Goal: Task Accomplishment & Management: Complete application form

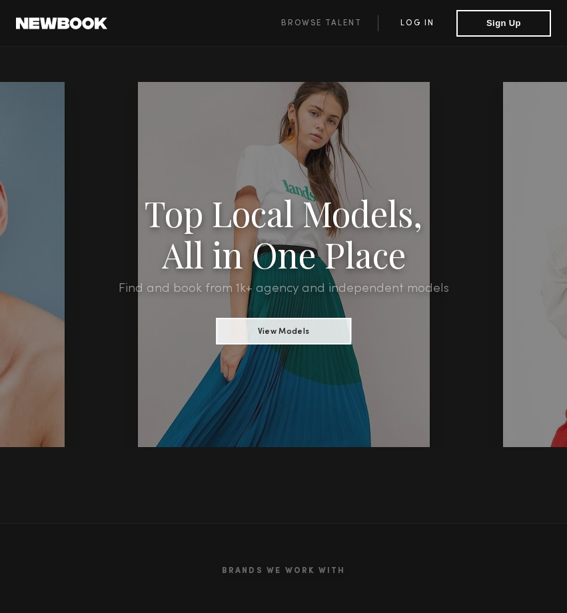
click at [432, 23] on link "Log in" at bounding box center [417, 23] width 79 height 16
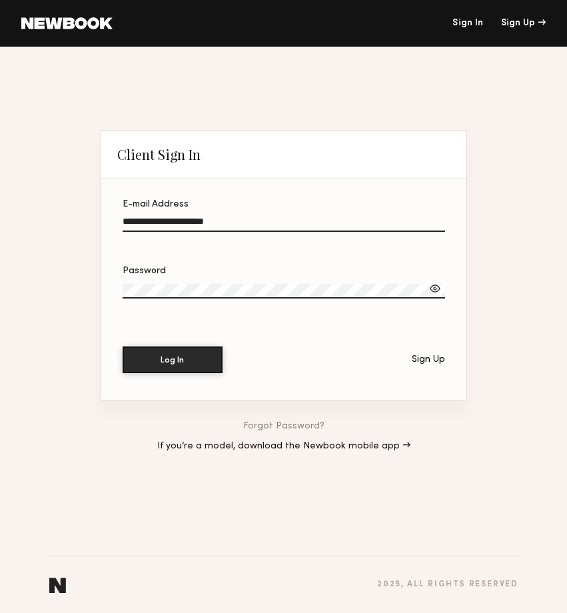
type input "**********"
click at [139, 281] on label "Password" at bounding box center [284, 289] width 322 height 45
click at [172, 360] on button "Log In" at bounding box center [173, 359] width 100 height 27
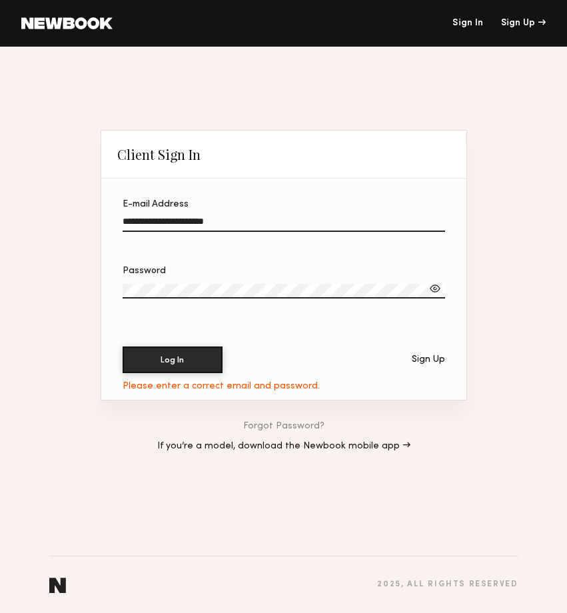
click at [269, 426] on link "Forgot Password?" at bounding box center [283, 426] width 81 height 9
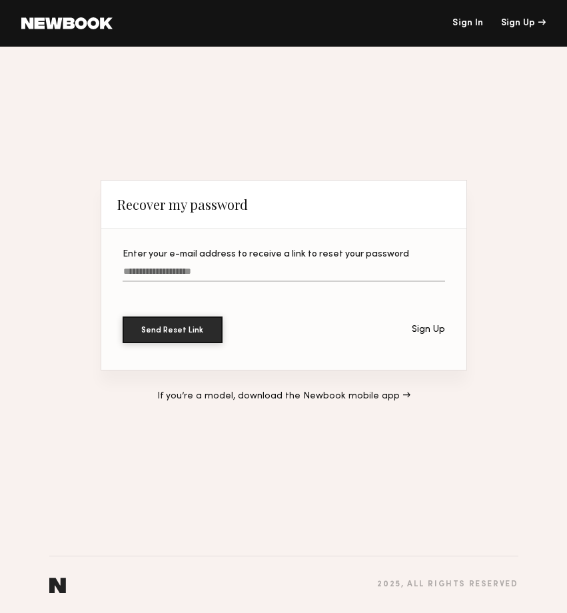
click at [181, 271] on input "Enter your e-mail address to receive a link to reset your password" at bounding box center [284, 274] width 322 height 15
type input "**********"
click at [172, 330] on button "Send Reset Link" at bounding box center [173, 329] width 100 height 27
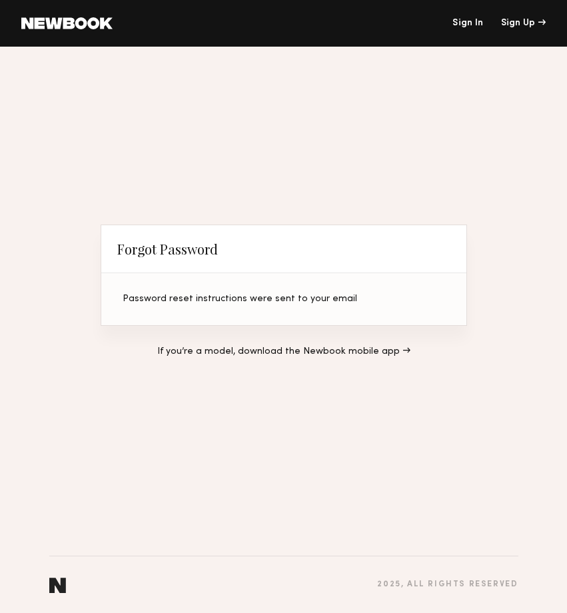
click at [462, 17] on header "Sign In Sign Up" at bounding box center [283, 23] width 567 height 47
click at [463, 29] on header "Sign In Sign Up" at bounding box center [283, 23] width 567 height 47
click at [456, 22] on link "Sign In" at bounding box center [467, 23] width 31 height 9
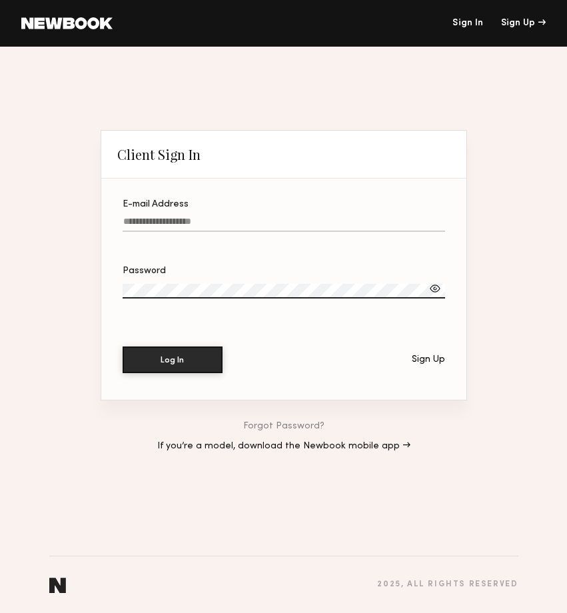
click at [167, 212] on label "E-mail Address" at bounding box center [284, 222] width 322 height 45
click at [167, 217] on input "E-mail Address" at bounding box center [284, 224] width 322 height 15
type input "**********"
click at [172, 360] on button "Log In" at bounding box center [173, 359] width 100 height 27
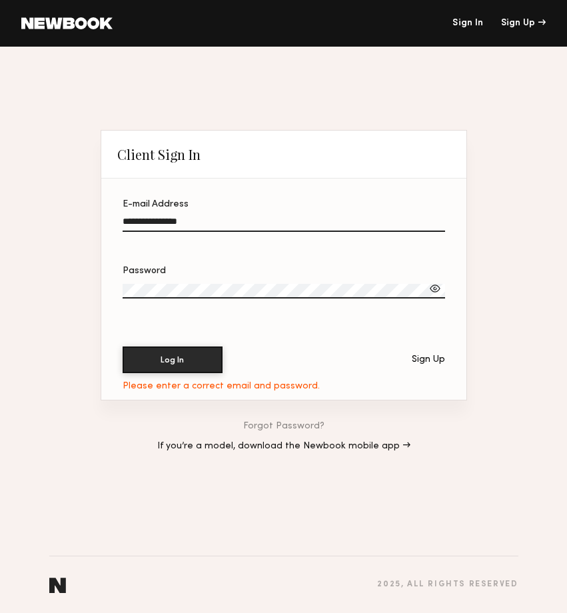
click at [177, 280] on label "Password" at bounding box center [284, 289] width 322 height 45
drag, startPoint x: 182, startPoint y: 282, endPoint x: 105, endPoint y: 288, distance: 77.5
click at [105, 288] on section "**********" at bounding box center [283, 289] width 365 height 221
click at [95, 286] on div "**********" at bounding box center [283, 330] width 567 height 566
click at [172, 360] on button "Log In" at bounding box center [173, 359] width 100 height 27
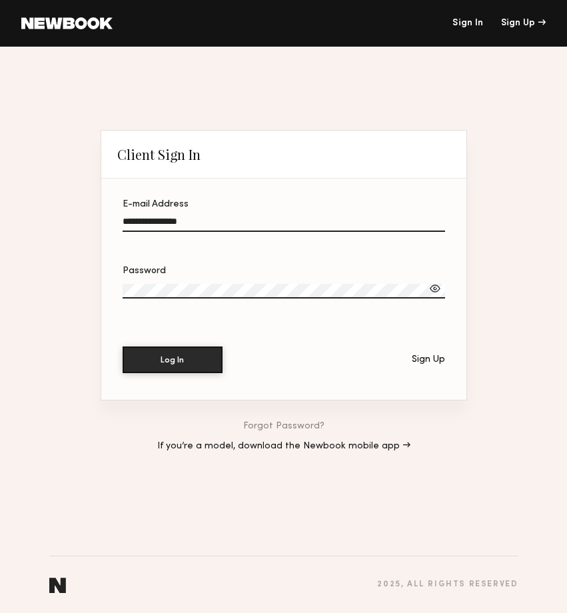
click at [434, 284] on div at bounding box center [434, 288] width 13 height 13
click at [172, 360] on button "Log In" at bounding box center [173, 359] width 100 height 27
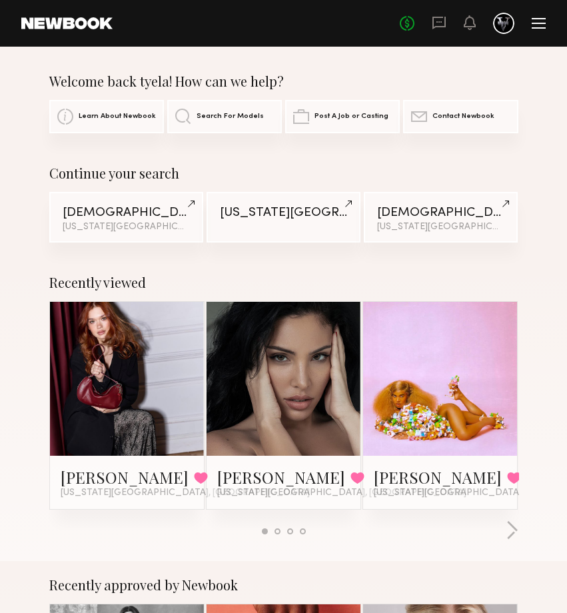
click at [533, 21] on div at bounding box center [539, 23] width 14 height 11
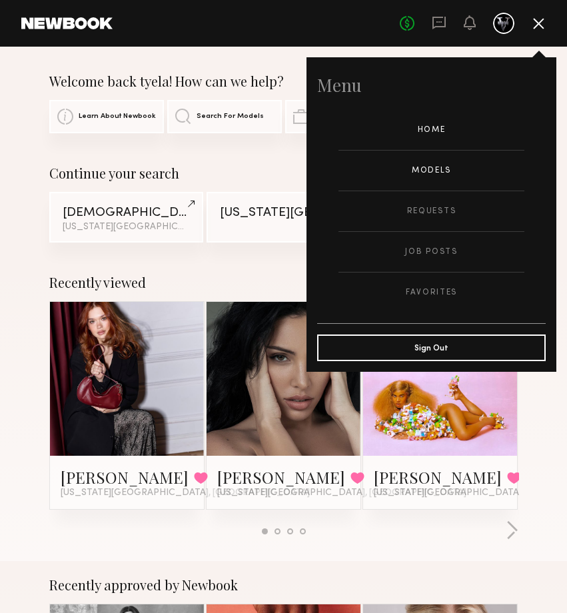
click at [448, 177] on link "Models" at bounding box center [431, 171] width 186 height 40
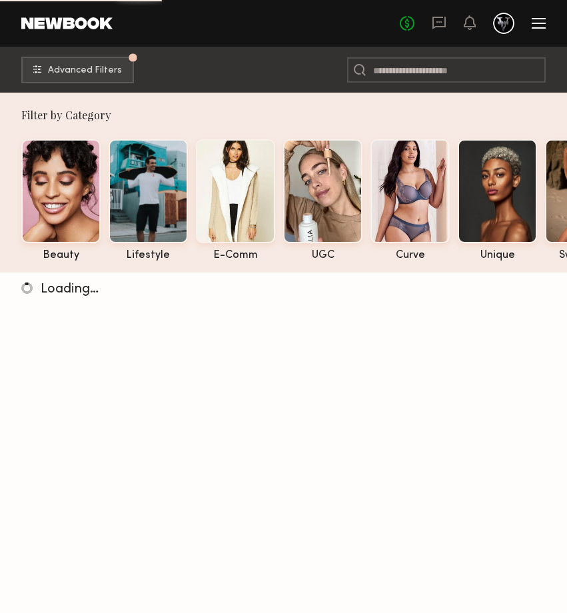
click at [540, 21] on div at bounding box center [539, 23] width 14 height 11
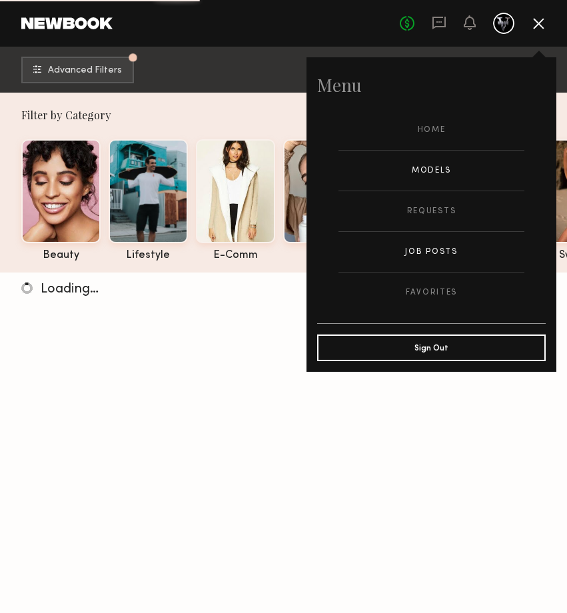
click at [438, 250] on link "Job Posts" at bounding box center [431, 252] width 186 height 40
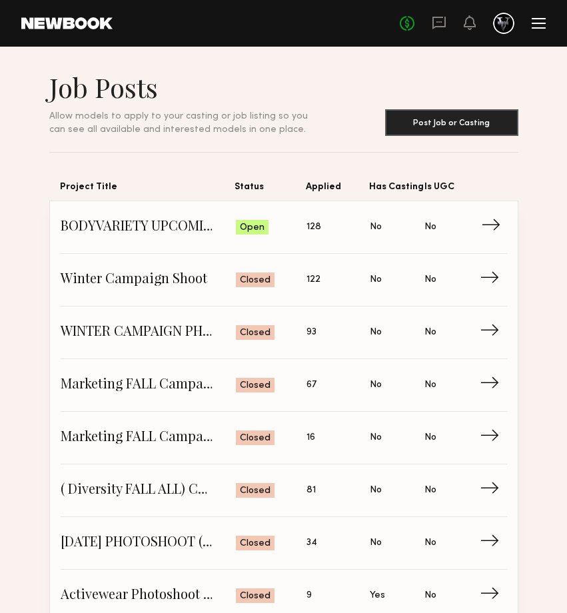
click at [188, 220] on span "BODYVARIETY UPCOMING BRAND PROJECTS" at bounding box center [149, 227] width 176 height 20
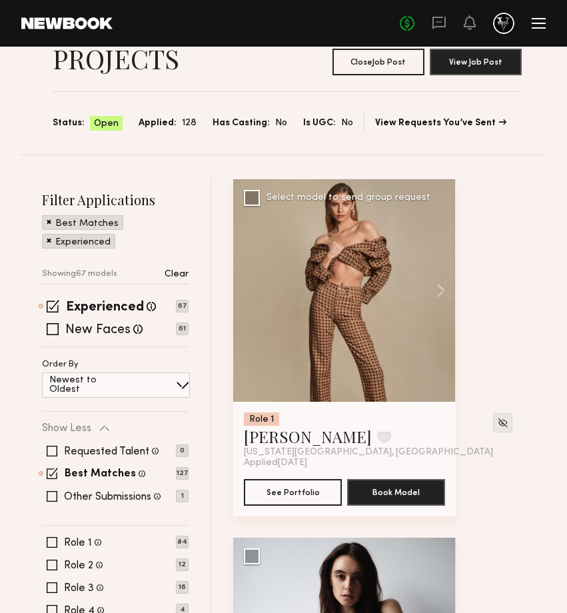
scroll to position [111, 0]
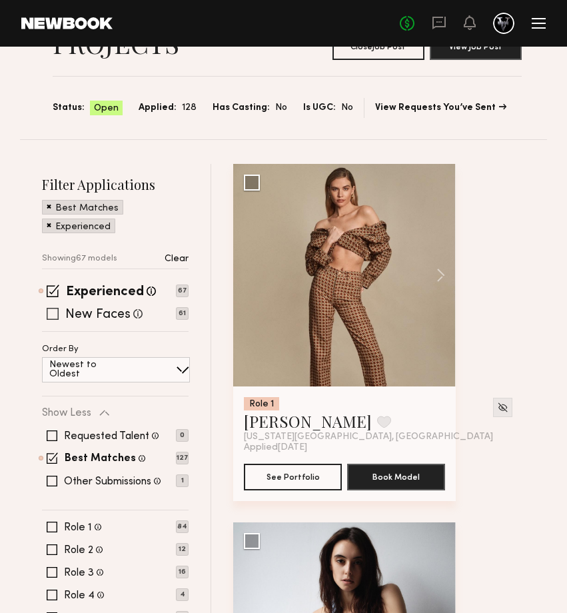
click at [54, 310] on span at bounding box center [53, 314] width 12 height 12
click at [99, 476] on label "Other Submissions" at bounding box center [107, 481] width 87 height 11
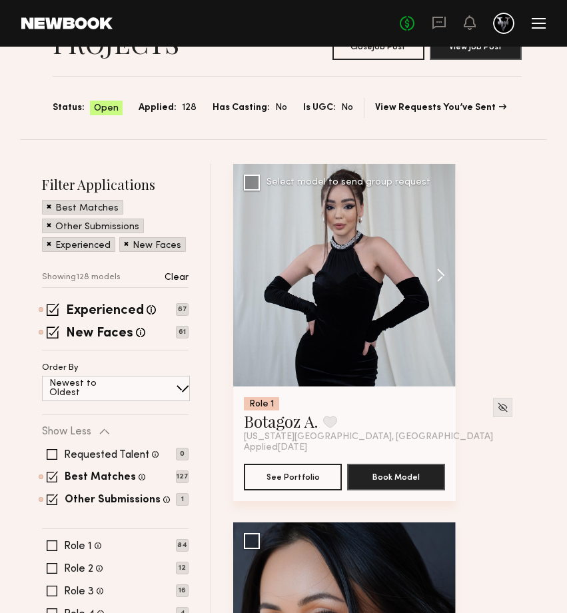
click at [438, 280] on button at bounding box center [434, 275] width 43 height 223
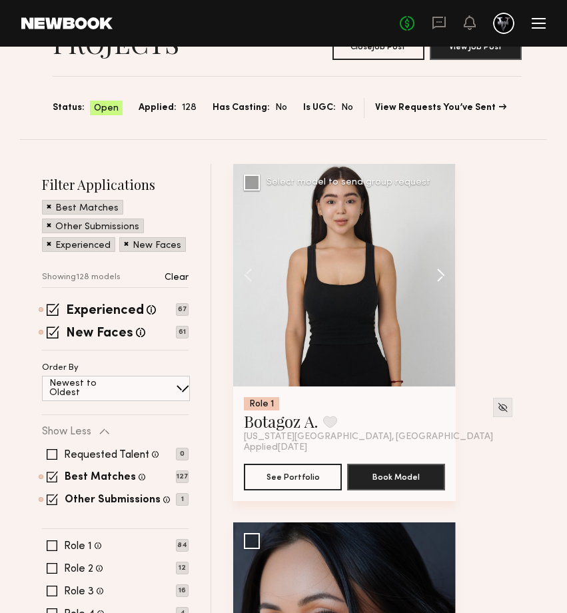
click at [438, 280] on button at bounding box center [434, 275] width 43 height 223
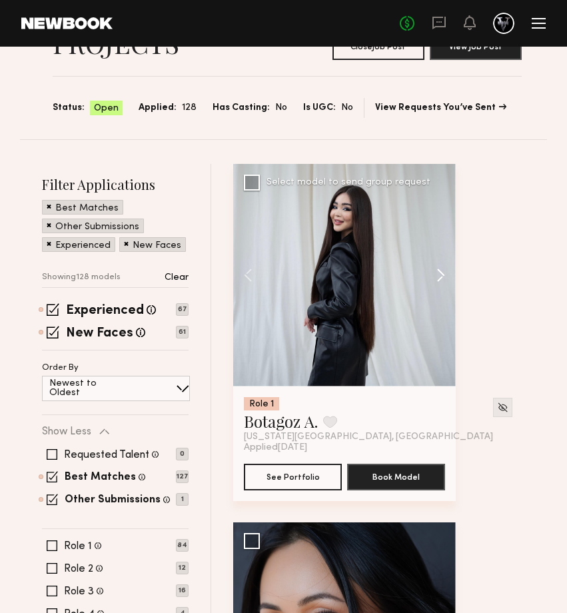
click at [438, 280] on button at bounding box center [434, 275] width 43 height 223
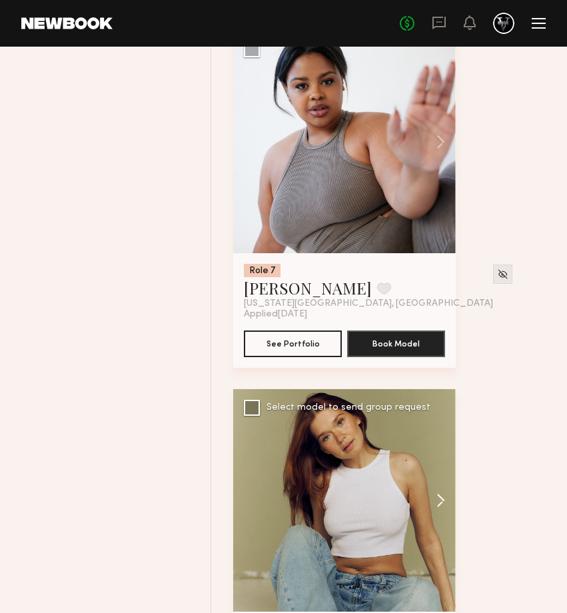
scroll to position [4172, 0]
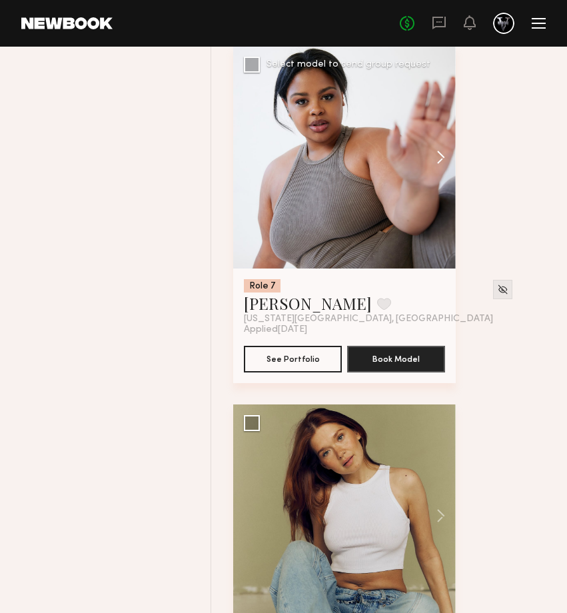
click at [443, 161] on button at bounding box center [434, 157] width 43 height 223
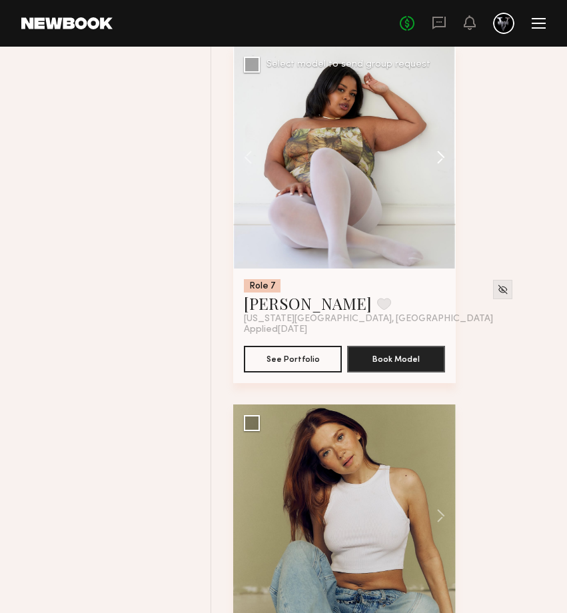
click at [443, 161] on button at bounding box center [434, 157] width 43 height 223
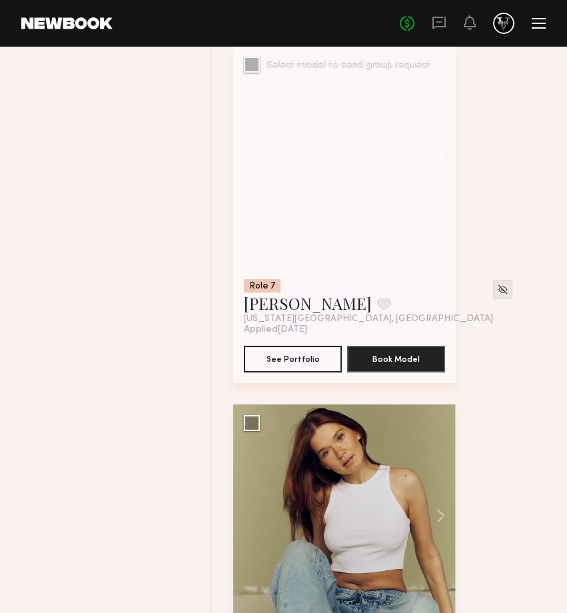
click at [443, 161] on button at bounding box center [434, 157] width 43 height 223
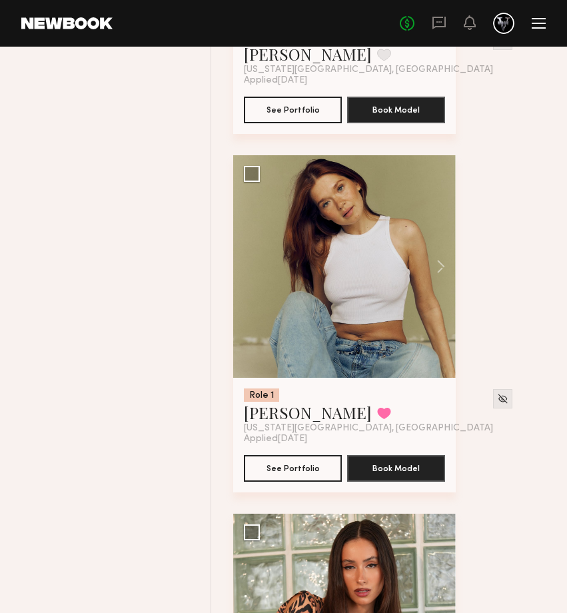
scroll to position [4724, 0]
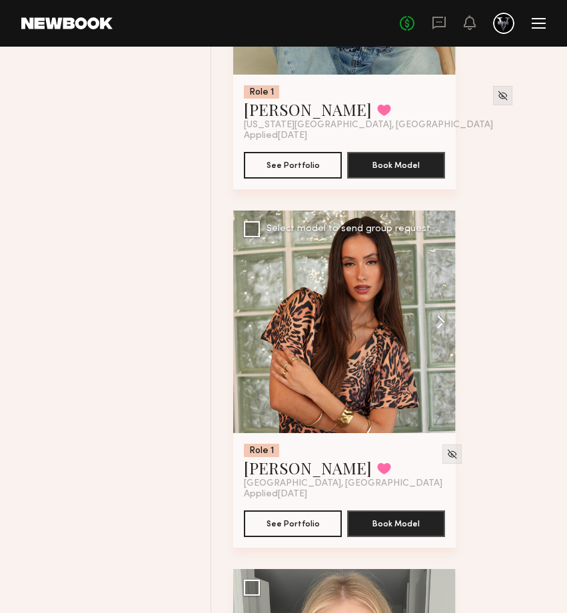
click at [439, 326] on button at bounding box center [434, 322] width 43 height 223
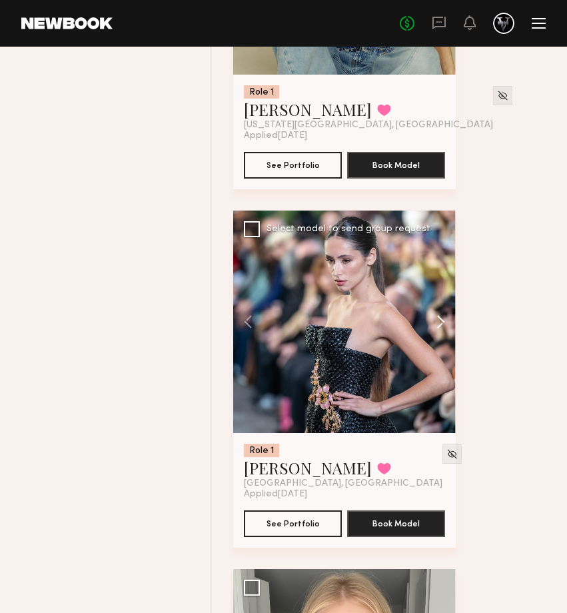
click at [439, 325] on button at bounding box center [434, 322] width 43 height 223
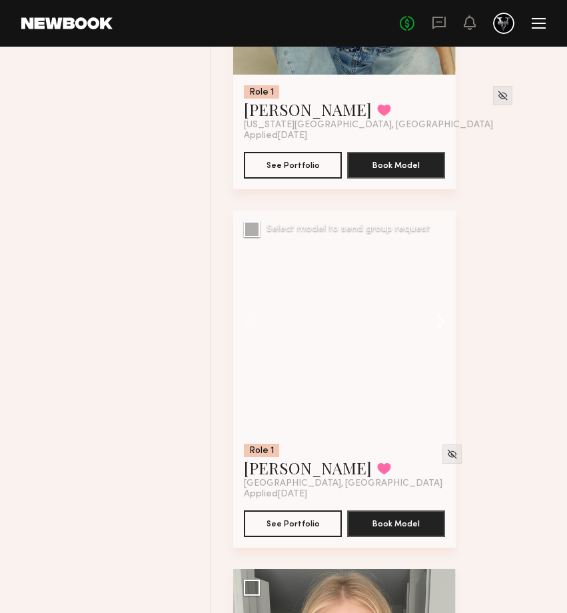
click at [439, 325] on button at bounding box center [434, 322] width 43 height 223
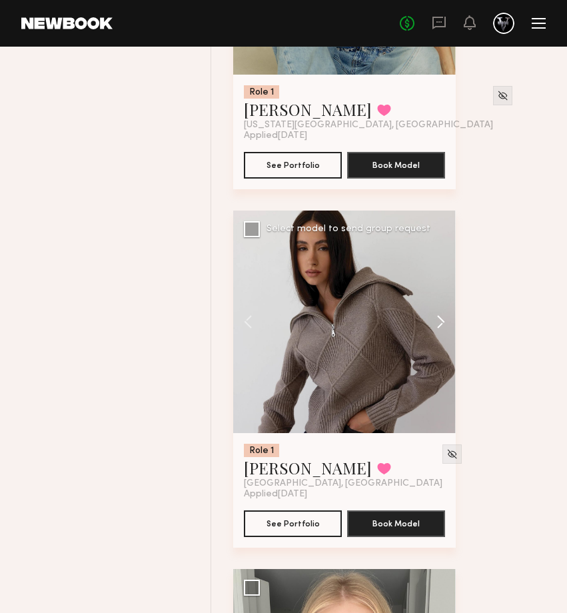
click at [439, 325] on button at bounding box center [434, 322] width 43 height 223
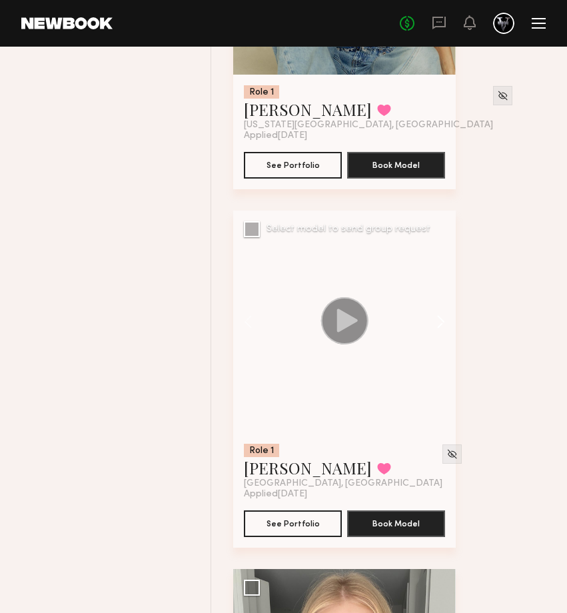
click at [439, 325] on button at bounding box center [434, 322] width 43 height 223
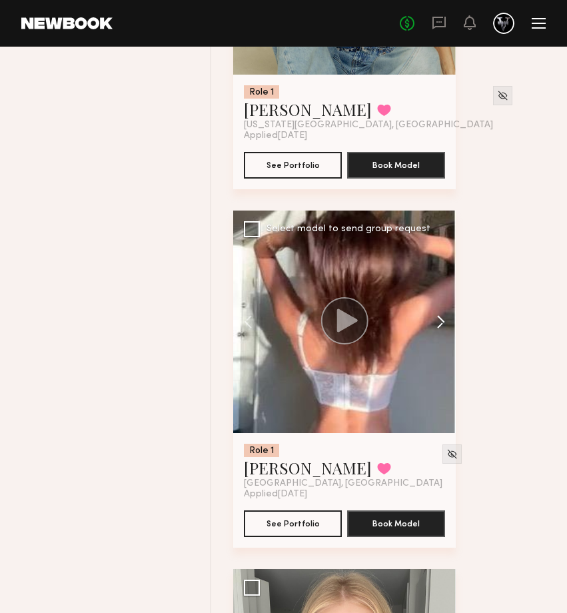
click at [439, 325] on button at bounding box center [434, 322] width 43 height 223
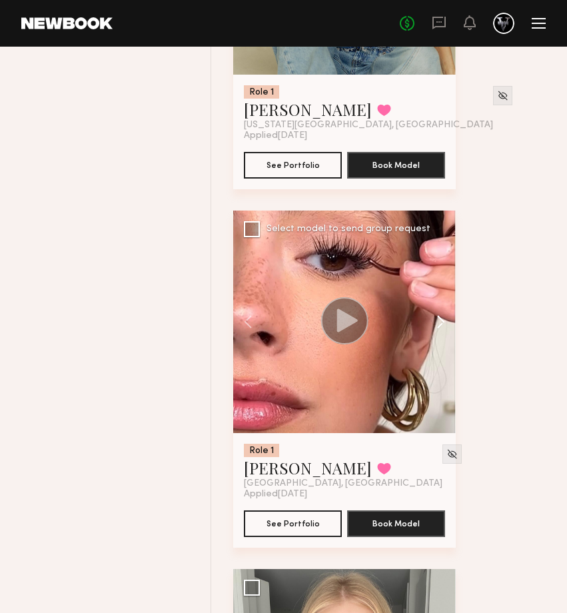
click at [439, 325] on button at bounding box center [434, 322] width 43 height 223
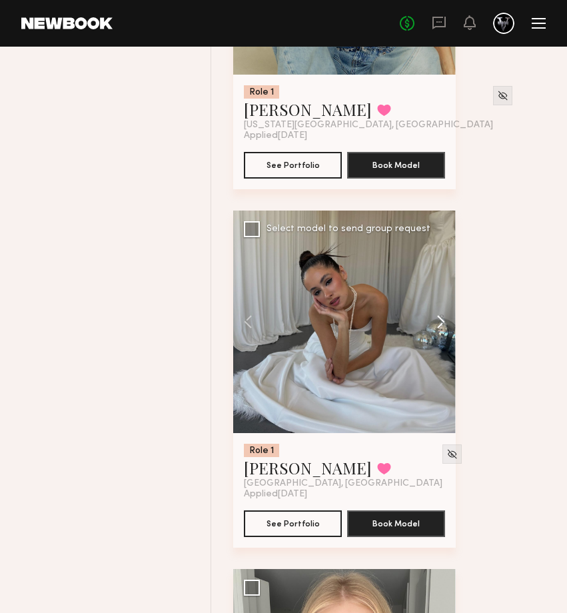
click at [439, 325] on button at bounding box center [434, 322] width 43 height 223
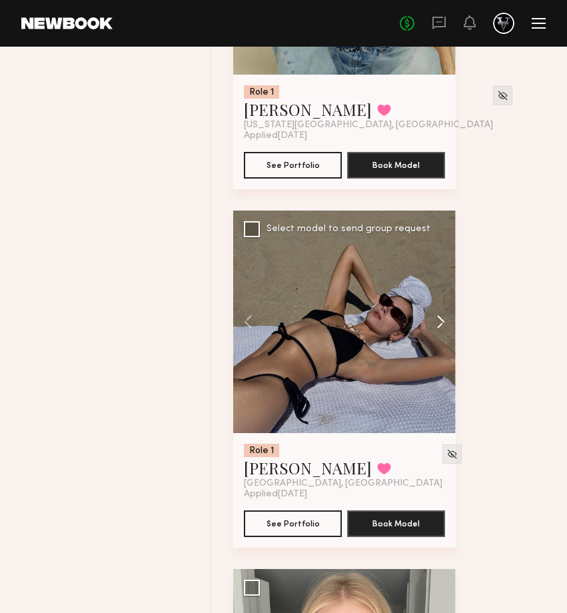
click at [440, 325] on button at bounding box center [434, 322] width 43 height 223
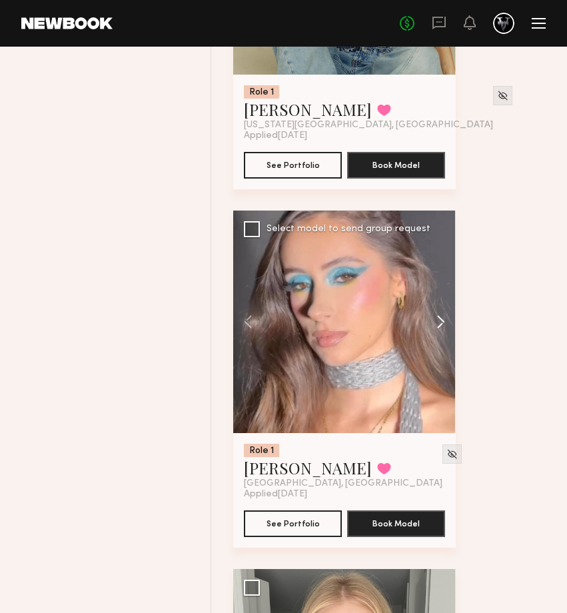
click at [440, 325] on button at bounding box center [434, 322] width 43 height 223
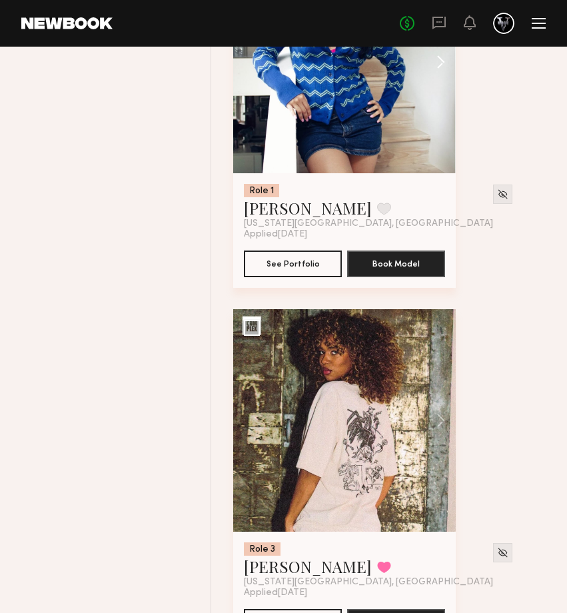
scroll to position [6413, 0]
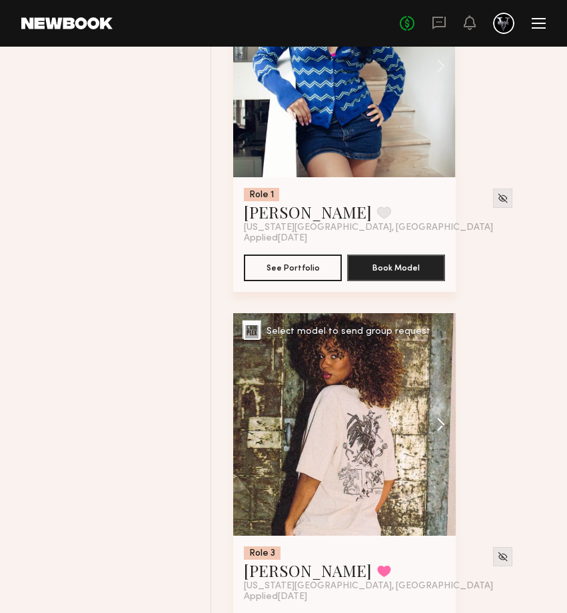
click at [434, 430] on button at bounding box center [434, 424] width 43 height 223
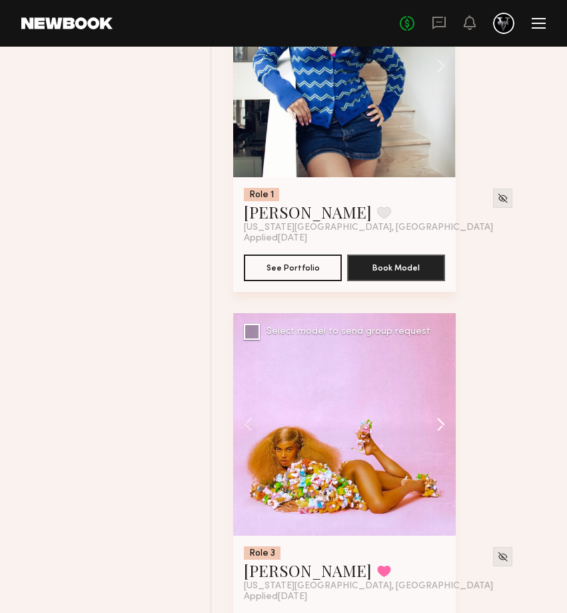
click at [437, 430] on button at bounding box center [434, 424] width 43 height 223
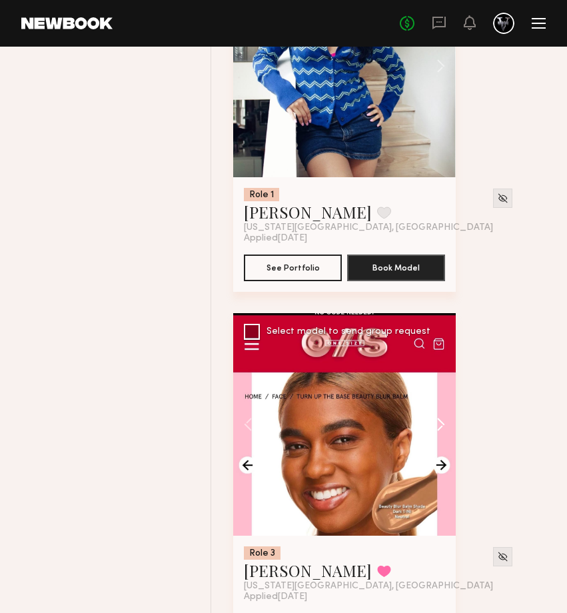
click at [437, 430] on button at bounding box center [434, 424] width 43 height 223
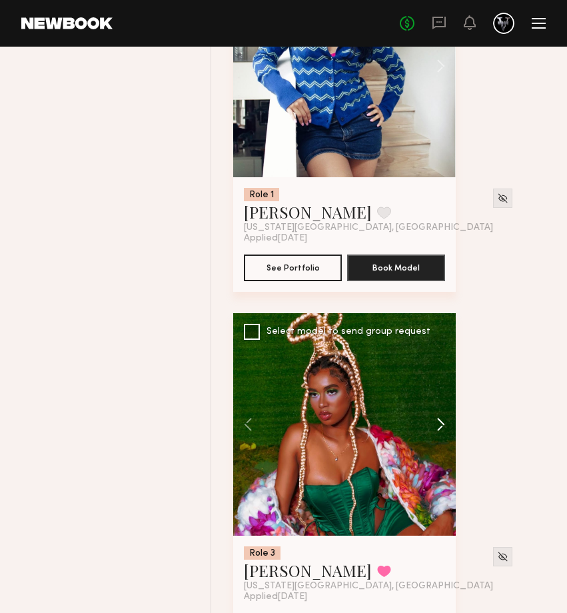
click at [437, 430] on button at bounding box center [434, 424] width 43 height 223
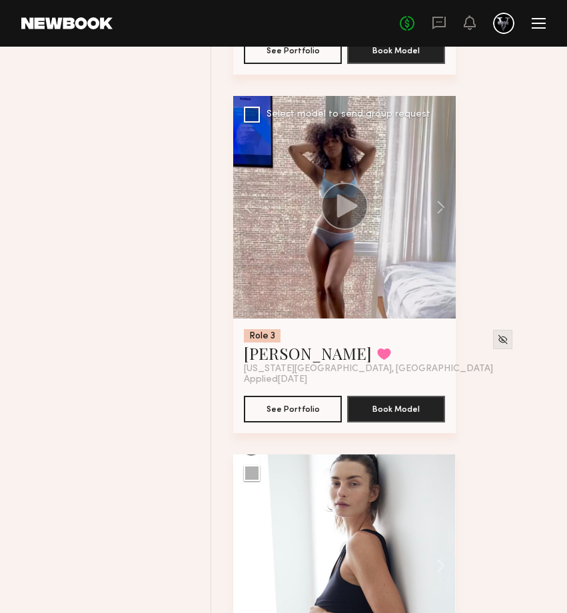
scroll to position [6980, 0]
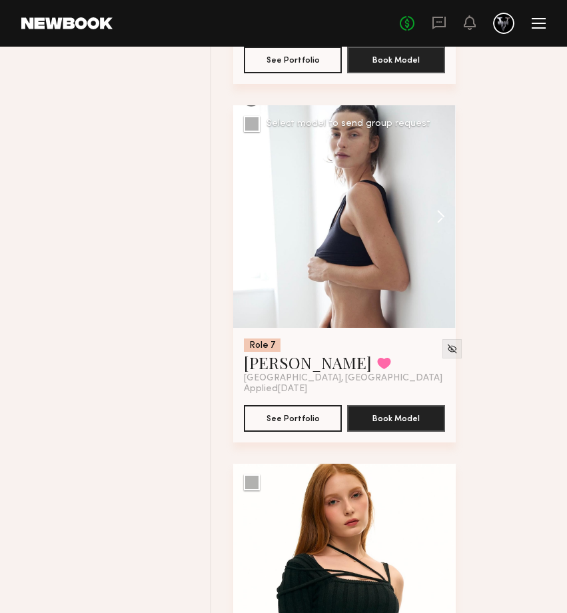
click at [433, 227] on button at bounding box center [434, 216] width 43 height 223
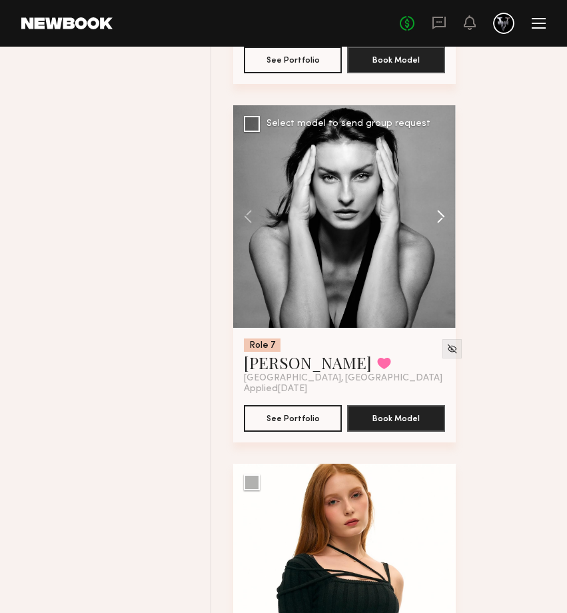
click at [440, 225] on button at bounding box center [434, 216] width 43 height 223
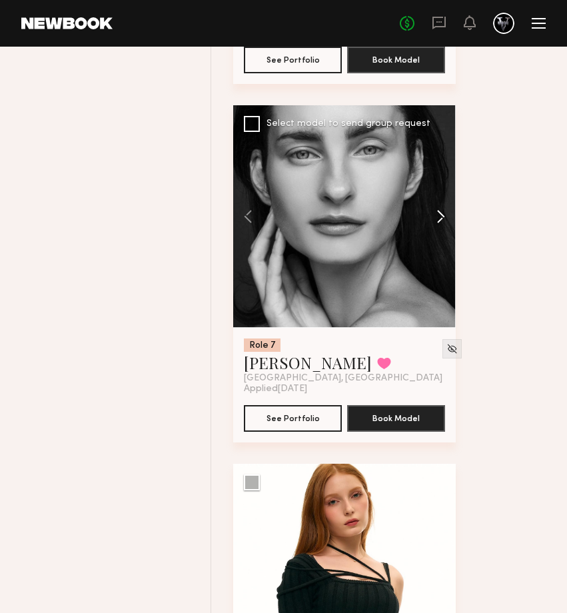
click at [440, 225] on button at bounding box center [434, 216] width 43 height 223
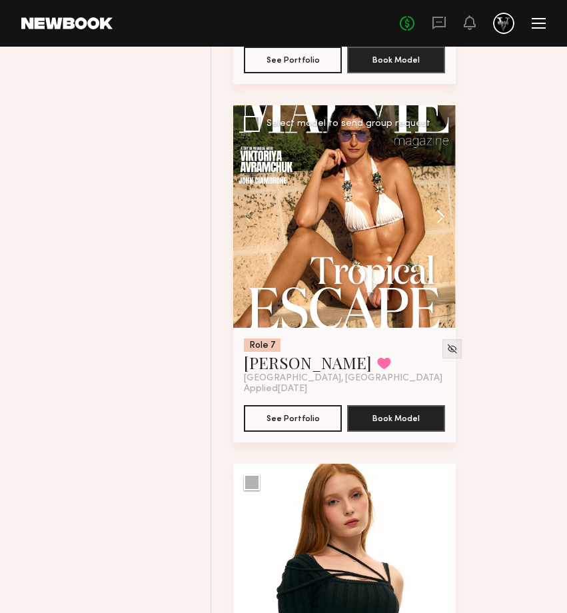
click at [440, 225] on button at bounding box center [434, 216] width 43 height 223
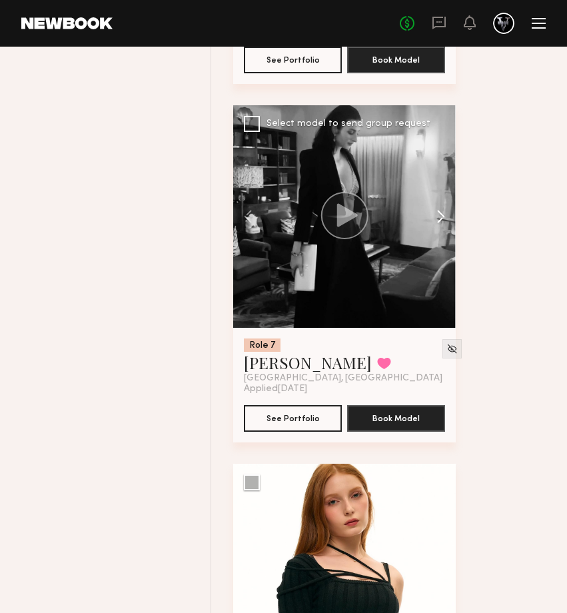
click at [440, 225] on button at bounding box center [434, 216] width 43 height 223
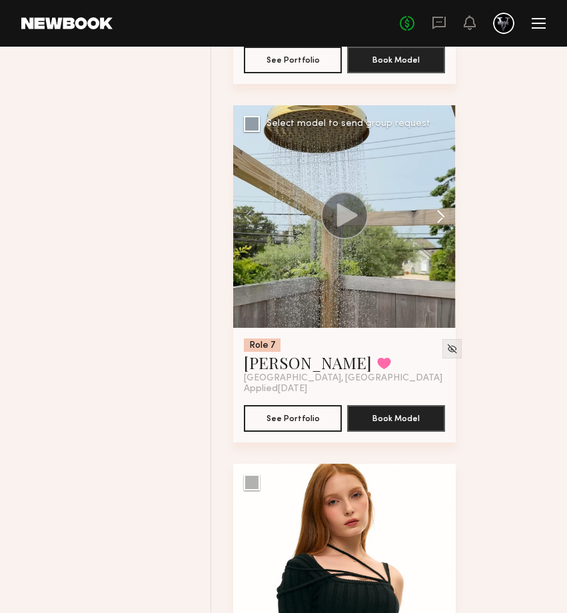
click at [440, 225] on button at bounding box center [434, 216] width 43 height 223
click at [440, 225] on div at bounding box center [344, 216] width 223 height 223
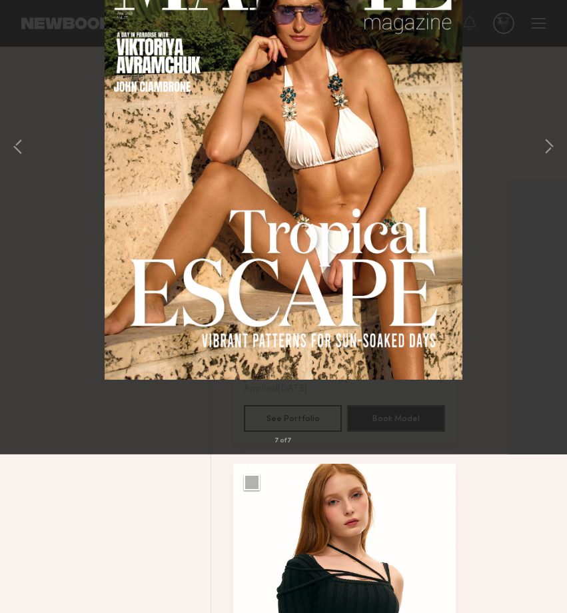
click at [32, 34] on button at bounding box center [30, 32] width 21 height 24
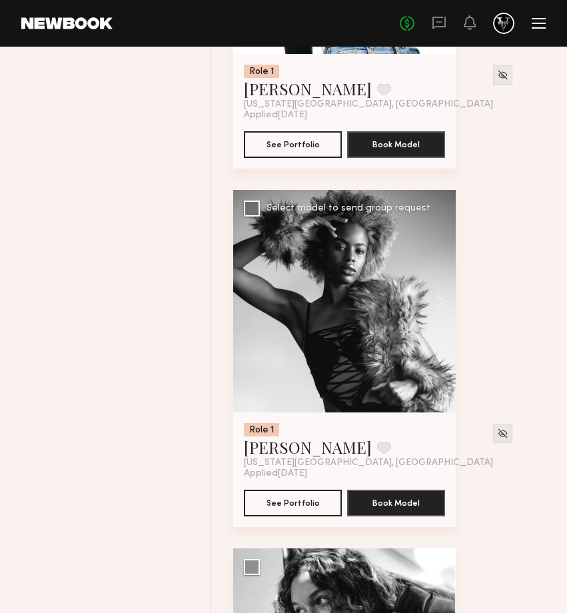
scroll to position [8011, 0]
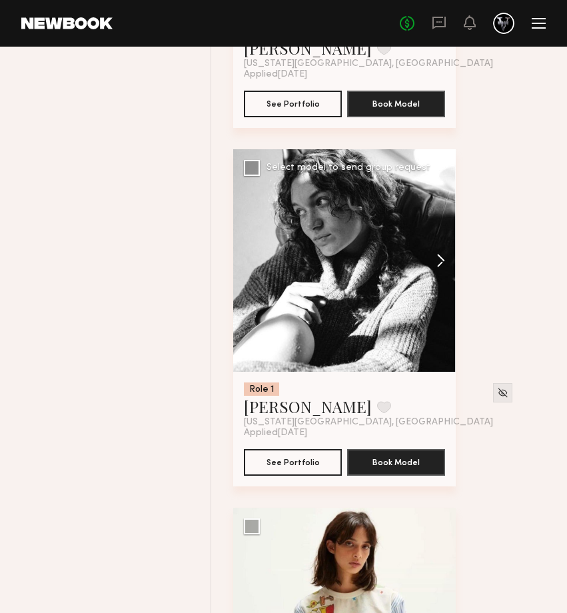
click at [441, 260] on button at bounding box center [434, 260] width 43 height 223
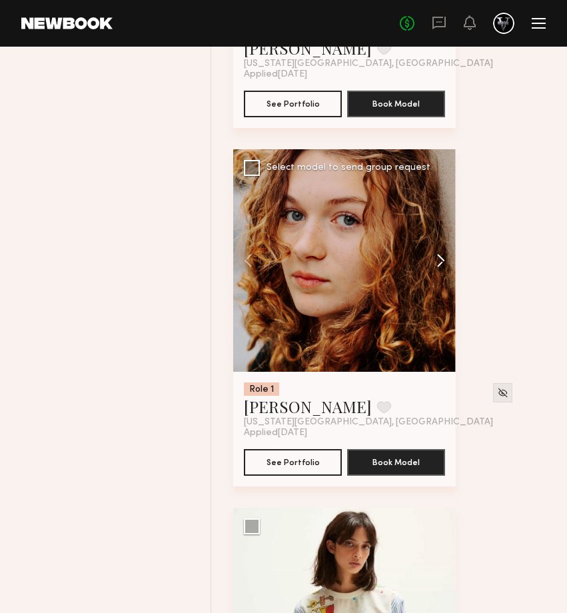
click at [441, 260] on button at bounding box center [434, 260] width 43 height 223
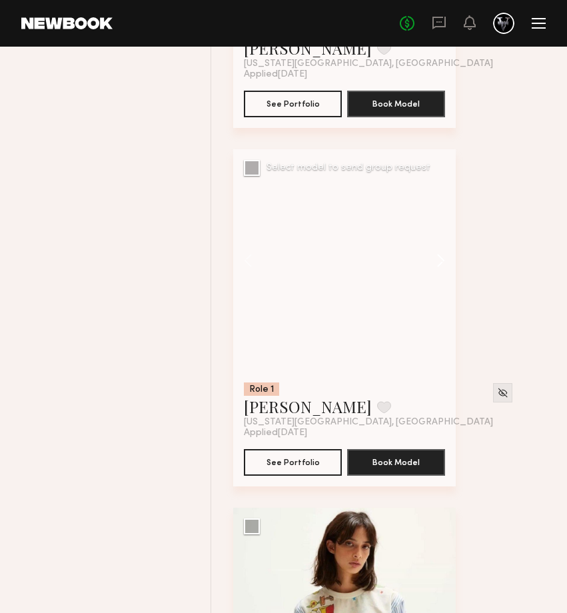
click at [441, 260] on button at bounding box center [434, 260] width 43 height 223
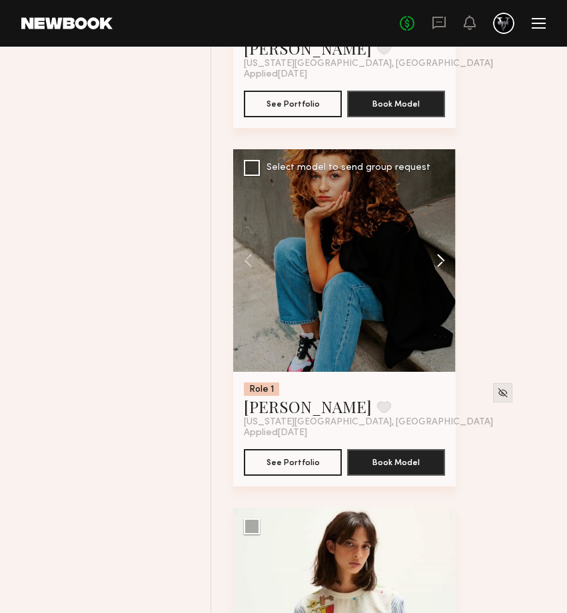
click at [441, 260] on button at bounding box center [434, 260] width 43 height 223
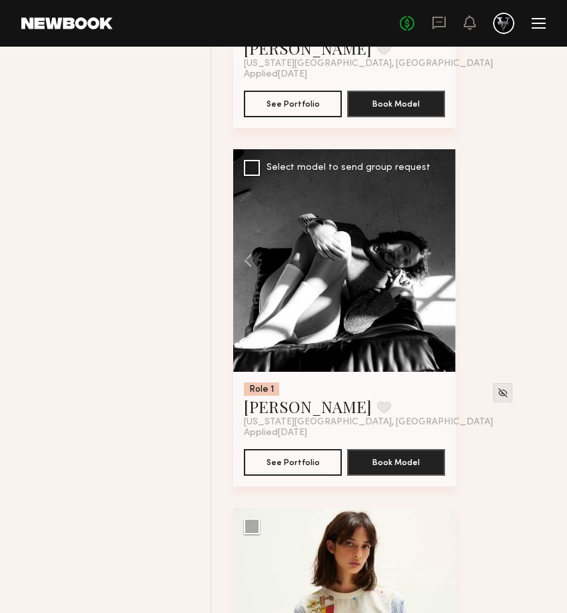
click at [441, 260] on div at bounding box center [344, 260] width 223 height 223
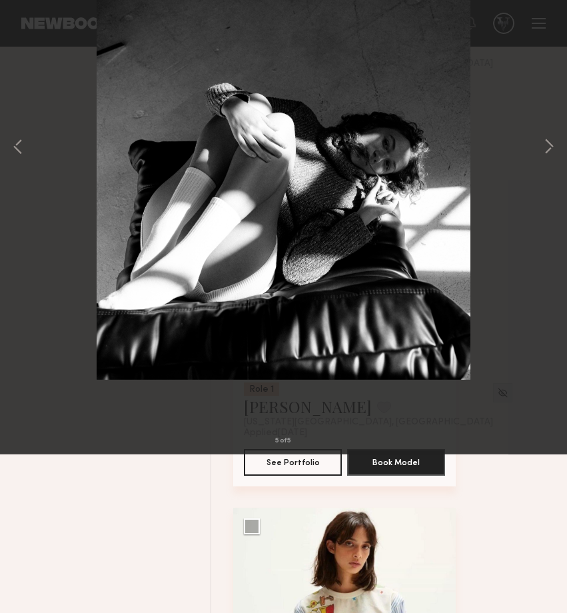
click at [540, 299] on div "5 of 5" at bounding box center [283, 306] width 567 height 613
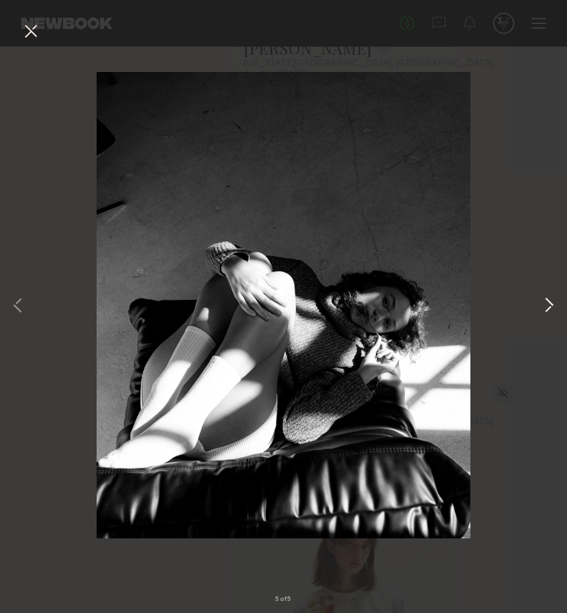
click at [543, 300] on button at bounding box center [549, 306] width 16 height 490
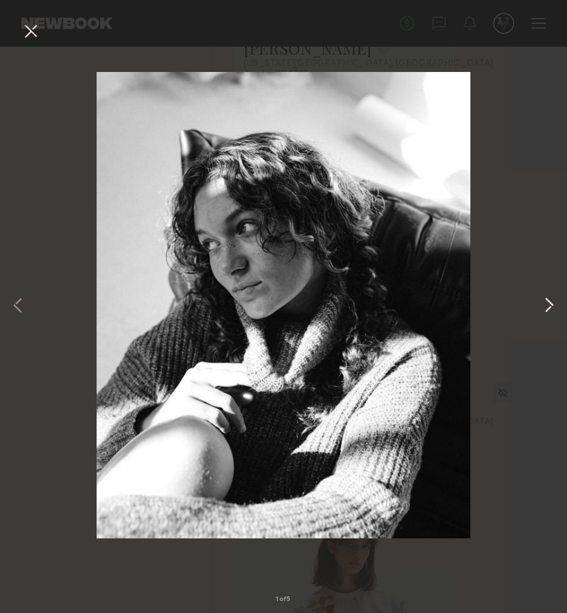
click at [548, 300] on button at bounding box center [549, 306] width 16 height 490
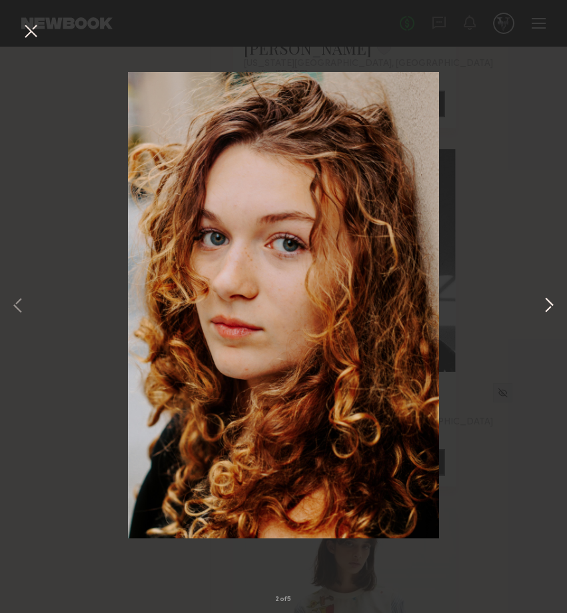
click at [548, 300] on button at bounding box center [549, 306] width 16 height 490
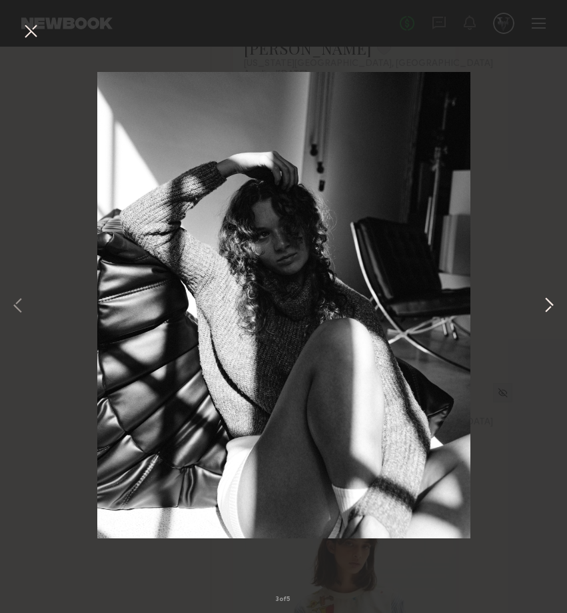
click at [548, 310] on button at bounding box center [549, 306] width 16 height 490
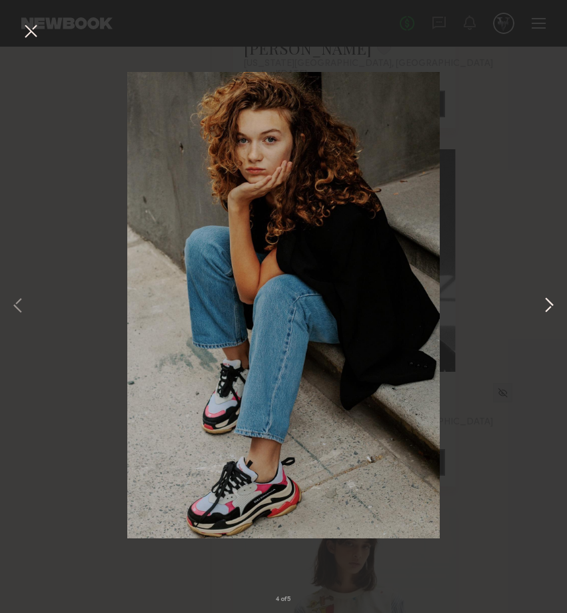
click at [548, 310] on button at bounding box center [549, 306] width 16 height 490
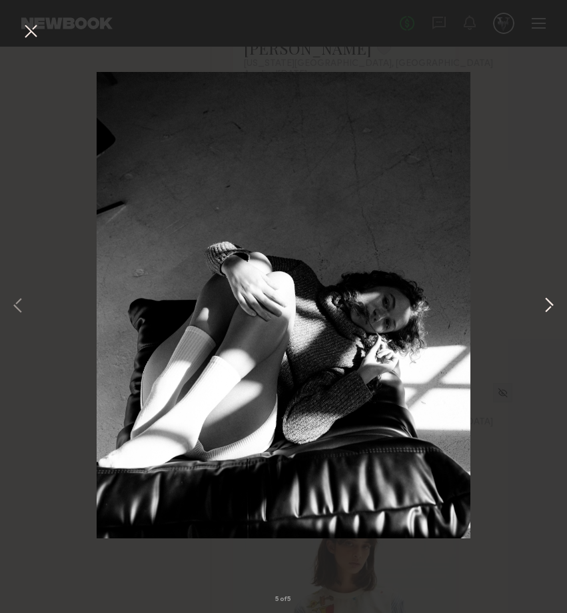
click at [548, 310] on button at bounding box center [549, 306] width 16 height 490
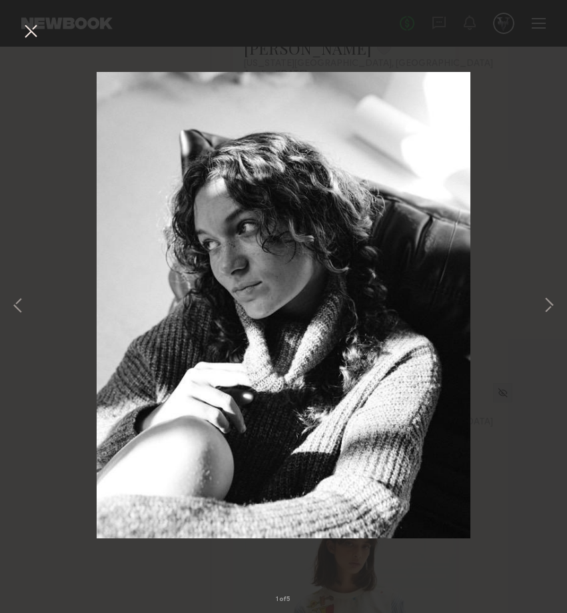
click at [35, 31] on button at bounding box center [30, 32] width 21 height 24
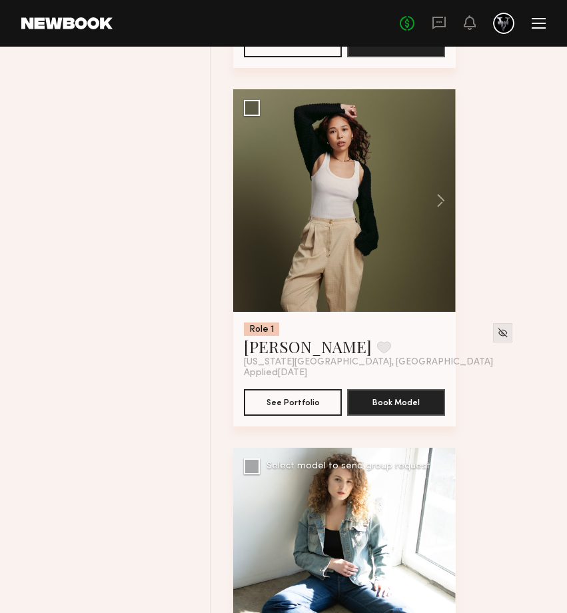
scroll to position [8787, 0]
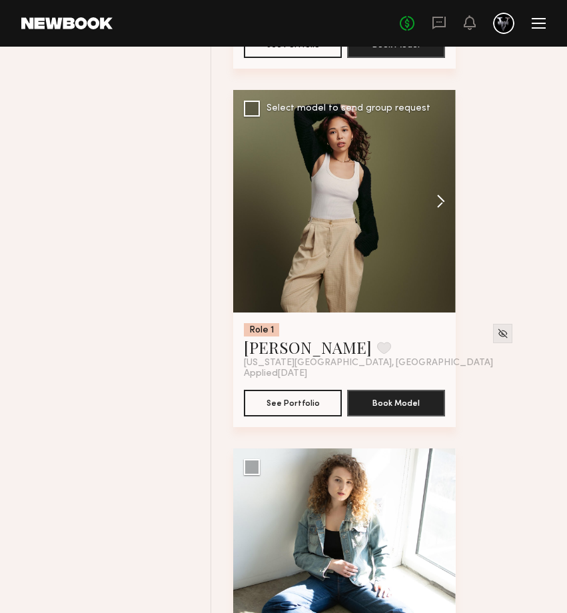
click at [450, 180] on button at bounding box center [434, 201] width 43 height 223
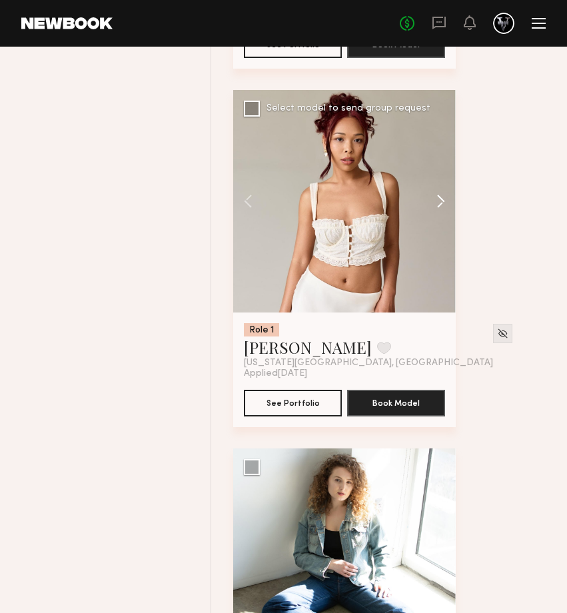
click at [450, 181] on button at bounding box center [434, 201] width 43 height 223
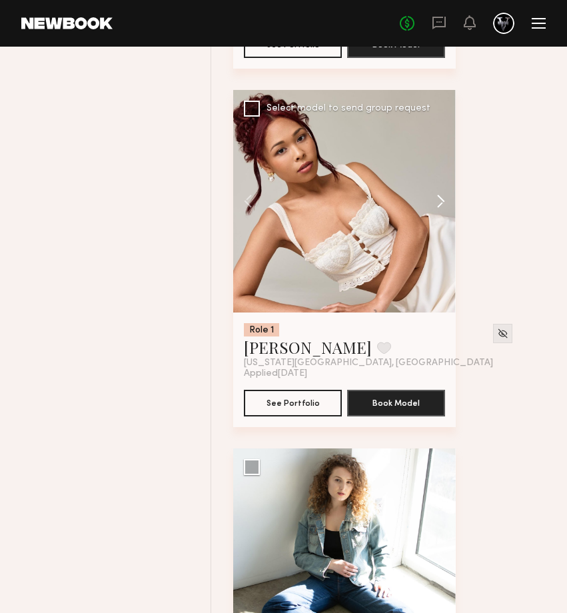
click at [450, 181] on button at bounding box center [434, 201] width 43 height 223
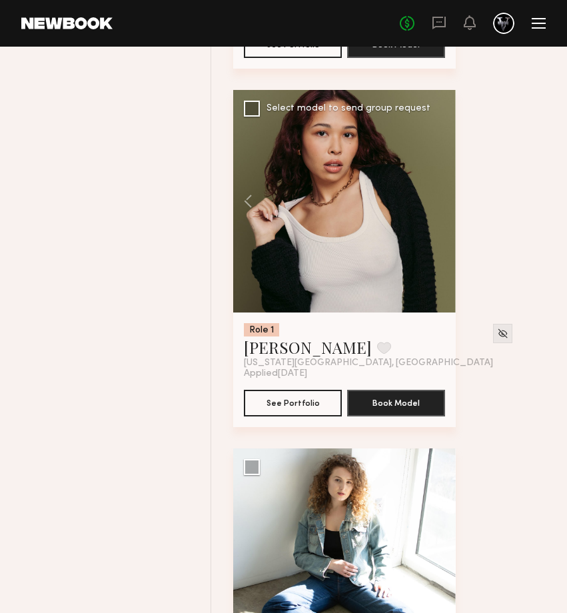
click at [450, 181] on div at bounding box center [344, 201] width 223 height 223
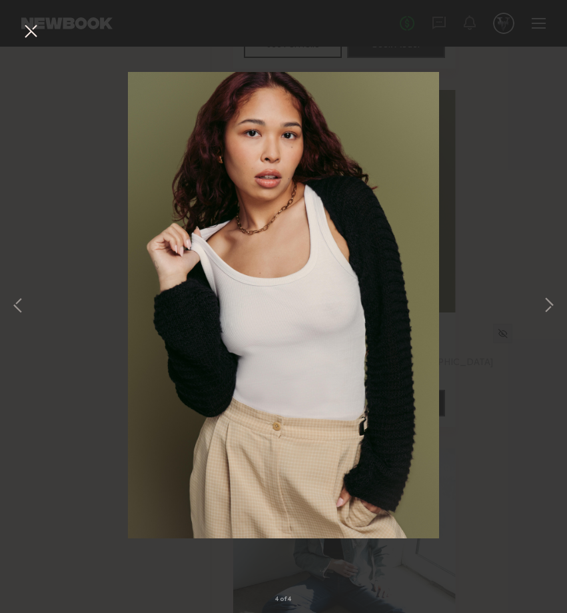
click at [536, 301] on div "4 of 4" at bounding box center [283, 306] width 567 height 613
click at [543, 301] on button at bounding box center [549, 306] width 16 height 490
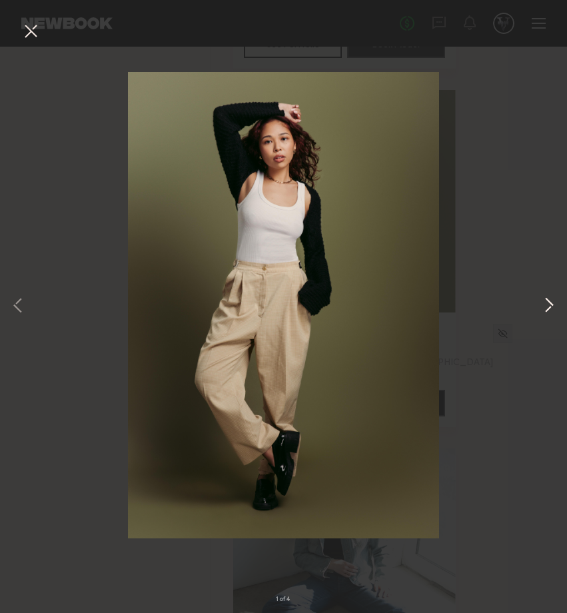
click at [551, 299] on button at bounding box center [549, 306] width 16 height 490
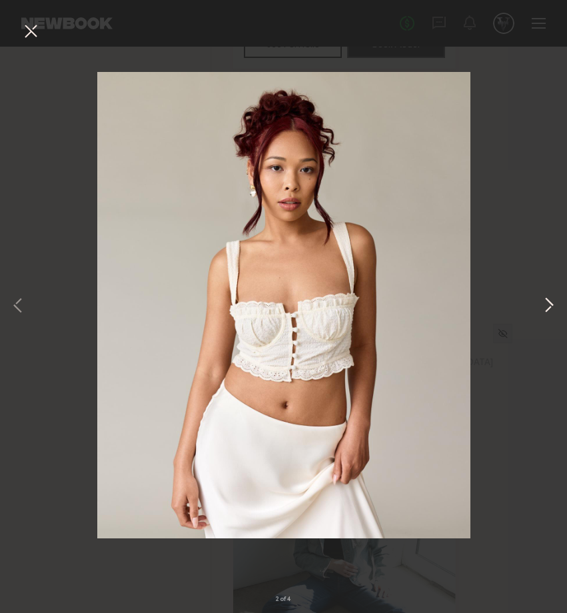
click at [551, 299] on button at bounding box center [549, 306] width 16 height 490
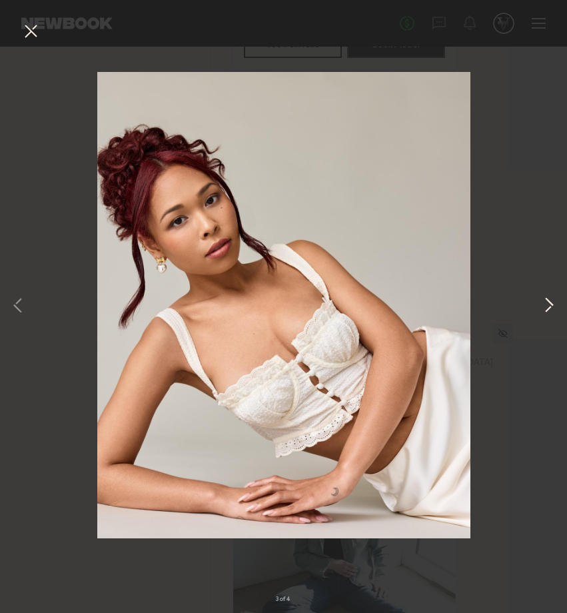
click at [551, 299] on button at bounding box center [549, 306] width 16 height 490
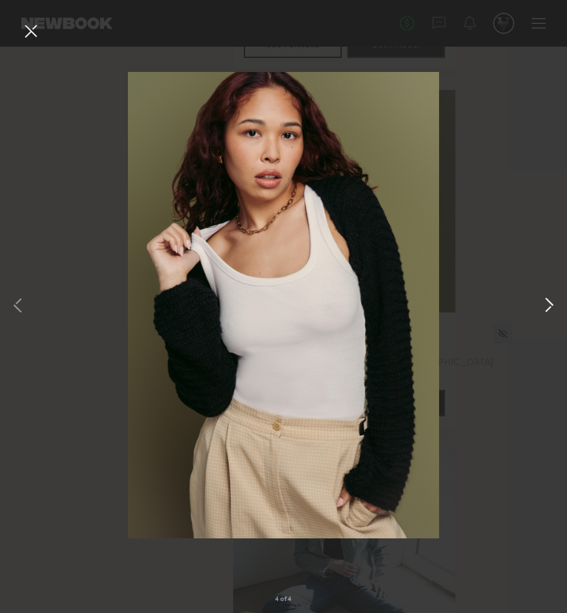
click at [551, 299] on button at bounding box center [549, 306] width 16 height 490
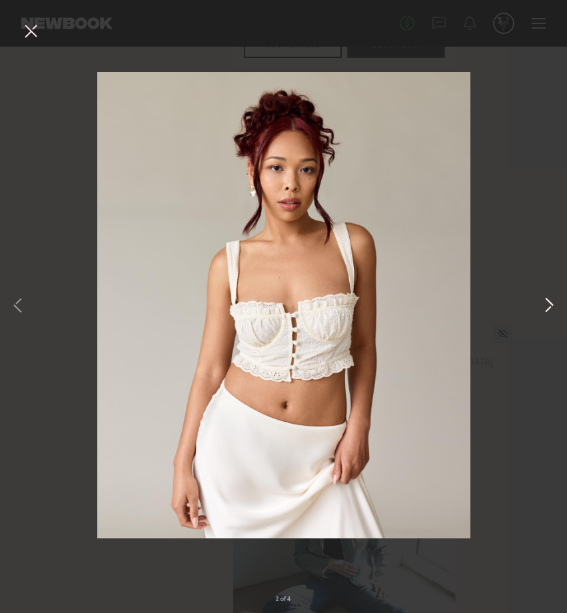
click at [551, 299] on button at bounding box center [549, 306] width 16 height 490
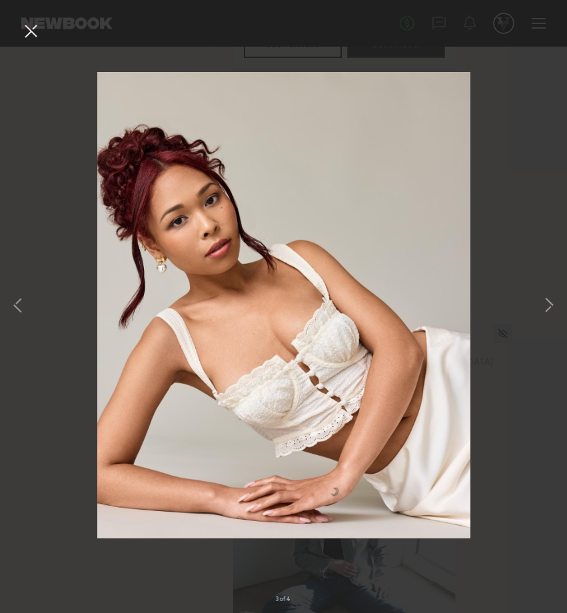
click at [37, 39] on button at bounding box center [30, 32] width 21 height 24
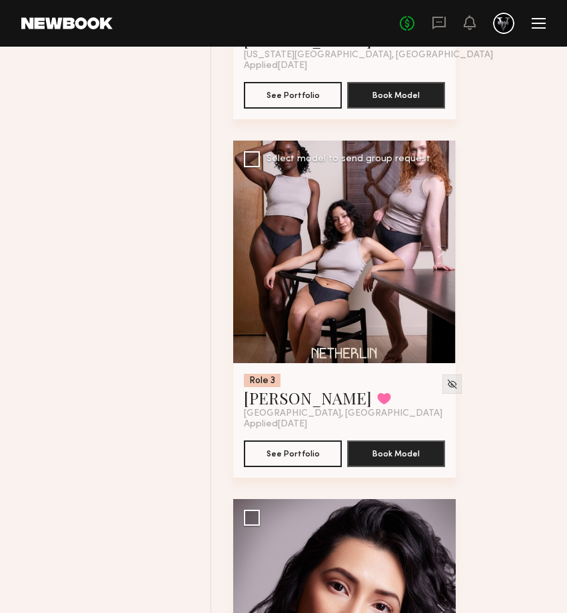
scroll to position [9454, 0]
click at [441, 249] on button at bounding box center [434, 252] width 43 height 223
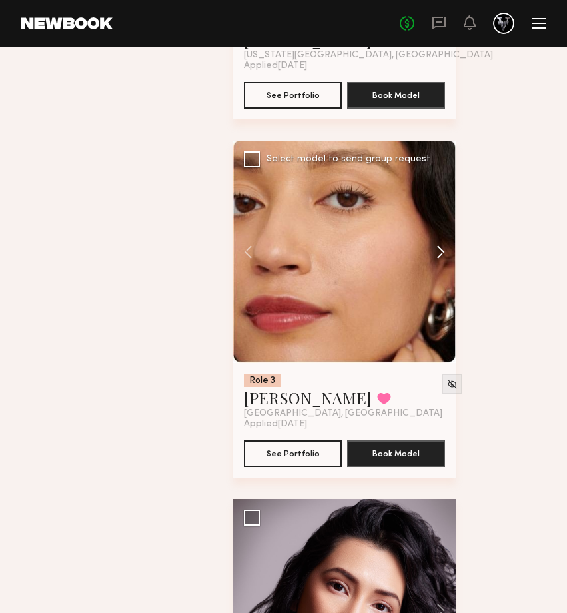
click at [441, 249] on button at bounding box center [434, 252] width 43 height 223
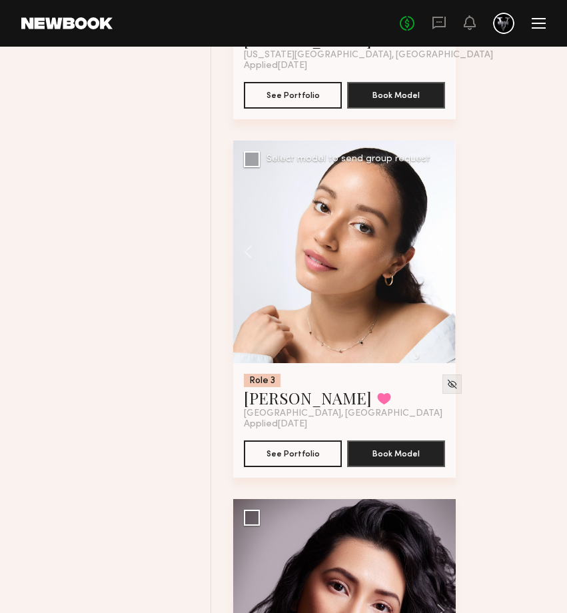
click at [441, 249] on button at bounding box center [434, 252] width 43 height 223
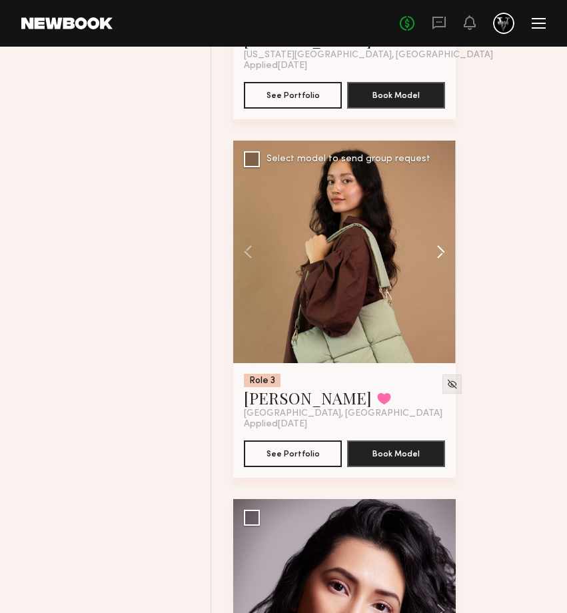
click at [441, 250] on button at bounding box center [434, 252] width 43 height 223
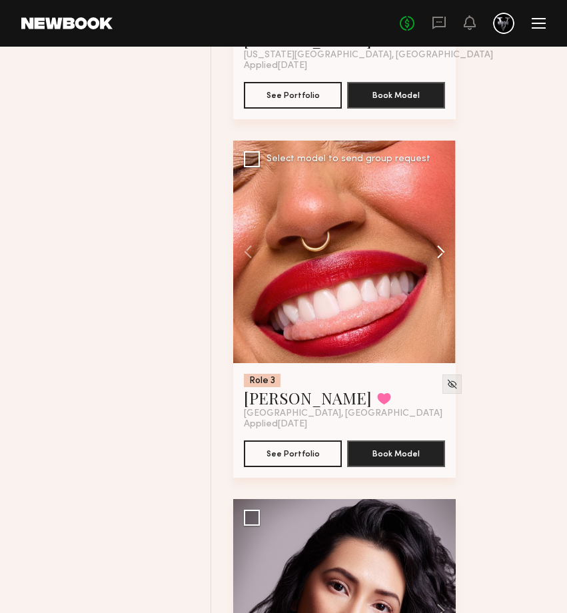
click at [441, 250] on button at bounding box center [434, 252] width 43 height 223
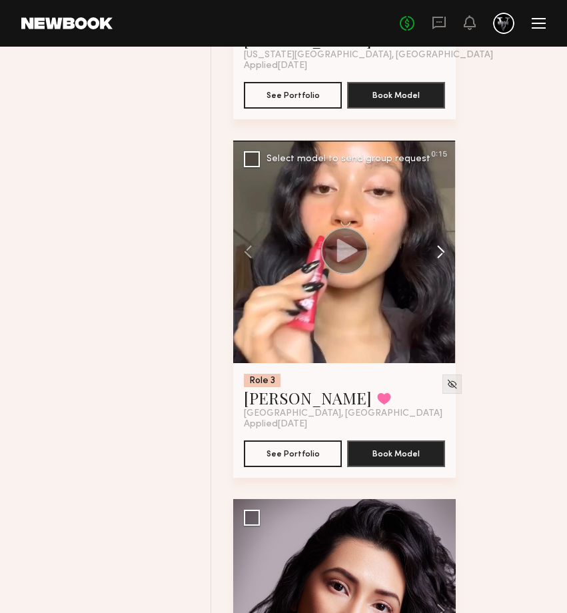
click at [441, 250] on button at bounding box center [434, 252] width 43 height 223
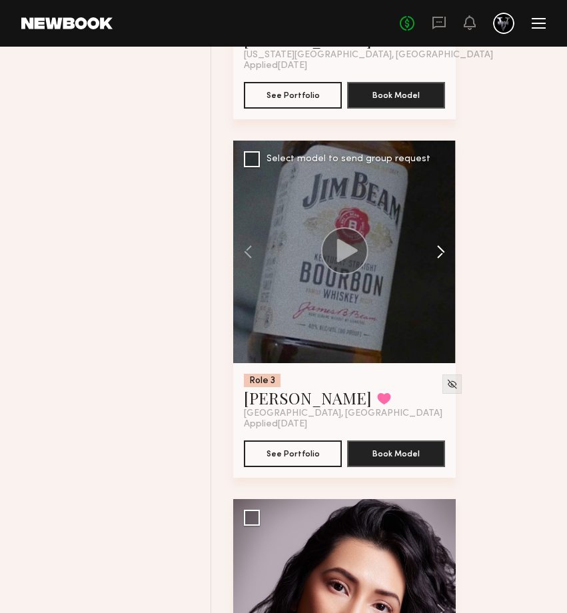
click at [441, 250] on button at bounding box center [434, 252] width 43 height 223
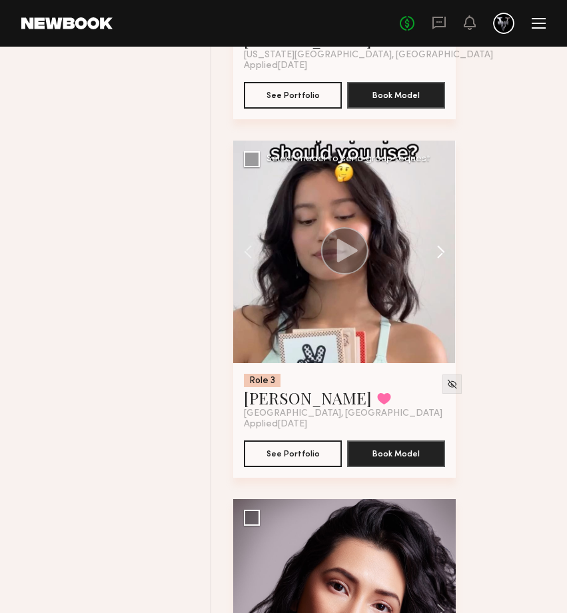
click at [441, 250] on button at bounding box center [434, 252] width 43 height 223
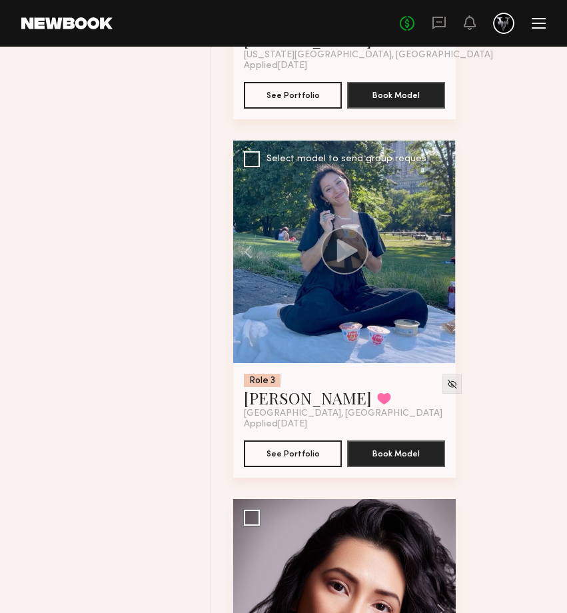
click at [441, 250] on div at bounding box center [344, 252] width 223 height 223
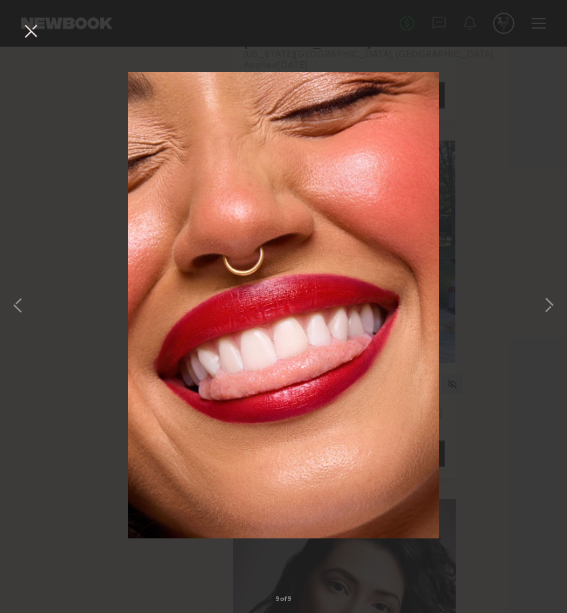
click at [559, 305] on div "9 of 9" at bounding box center [283, 306] width 567 height 613
click at [550, 305] on button at bounding box center [549, 306] width 16 height 490
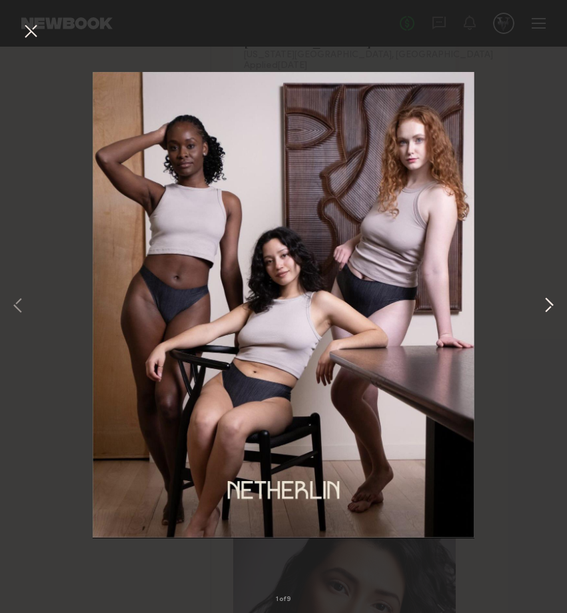
click at [550, 305] on button at bounding box center [549, 306] width 16 height 490
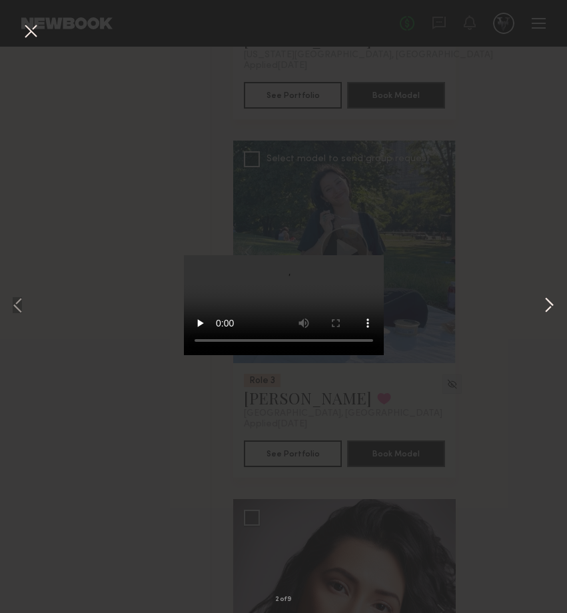
click at [550, 305] on button at bounding box center [549, 306] width 16 height 490
click at [23, 306] on button at bounding box center [18, 306] width 16 height 490
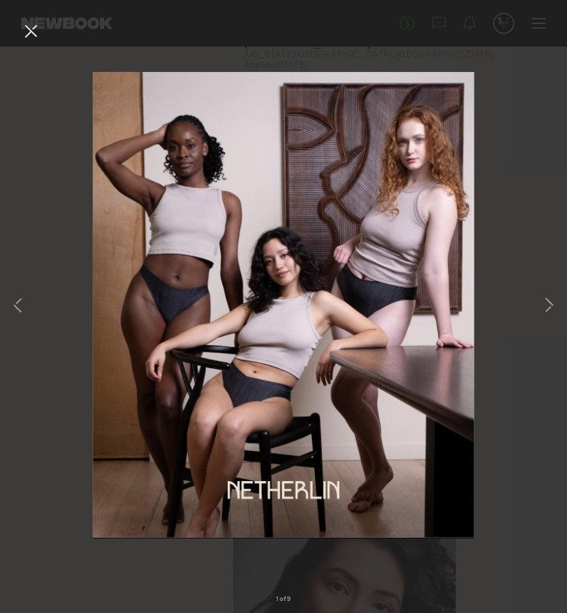
click at [25, 23] on button at bounding box center [30, 32] width 21 height 24
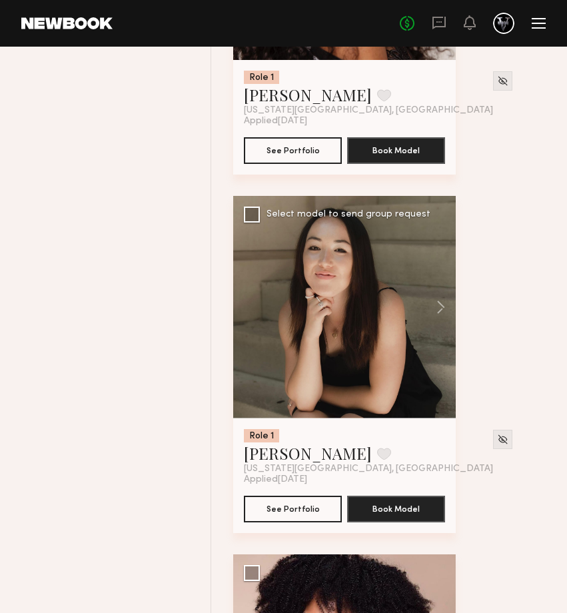
scroll to position [10996, 0]
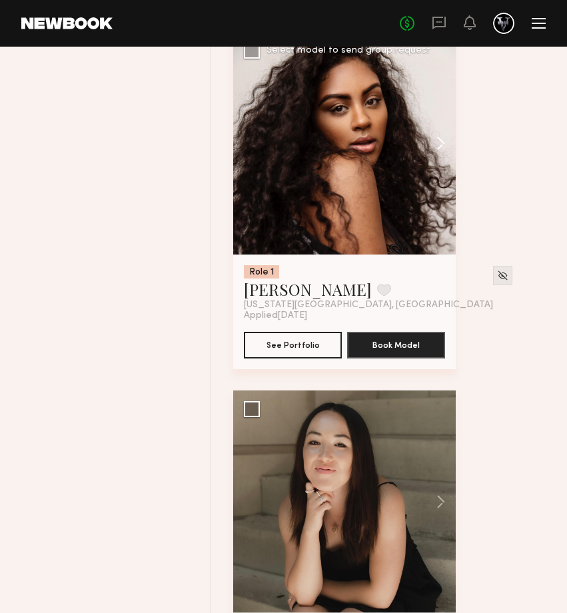
click at [436, 142] on button at bounding box center [434, 143] width 43 height 223
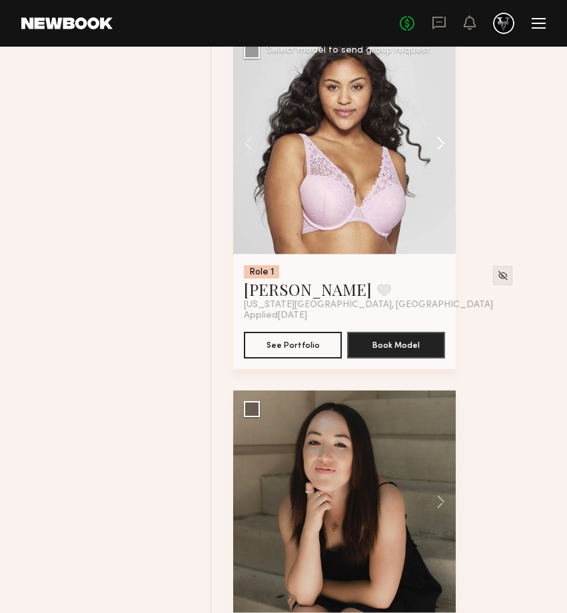
click at [436, 142] on button at bounding box center [434, 143] width 43 height 223
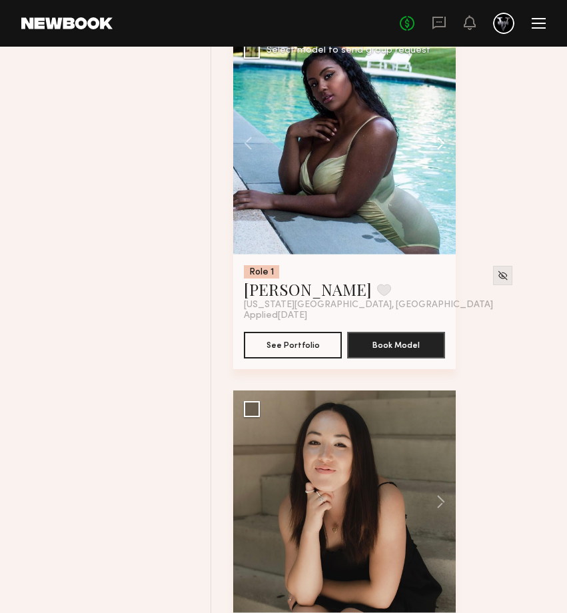
click at [438, 142] on button at bounding box center [434, 143] width 43 height 223
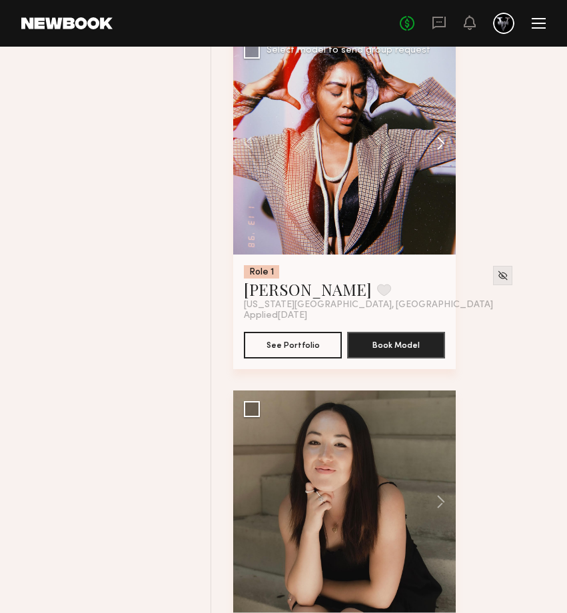
click at [438, 142] on button at bounding box center [434, 143] width 43 height 223
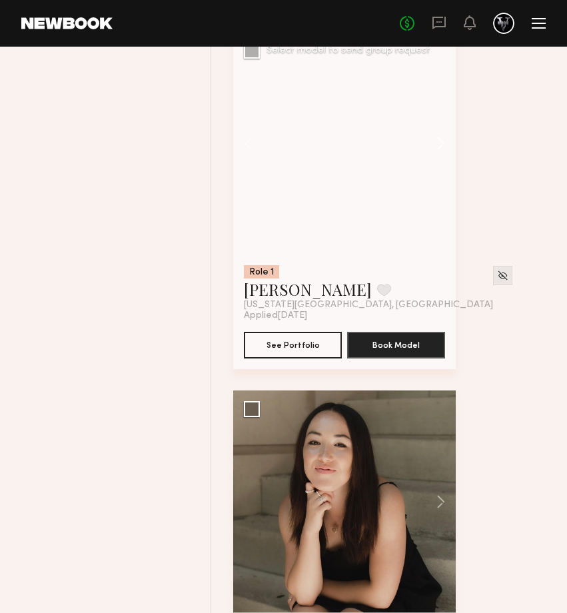
click at [438, 142] on button at bounding box center [434, 143] width 43 height 223
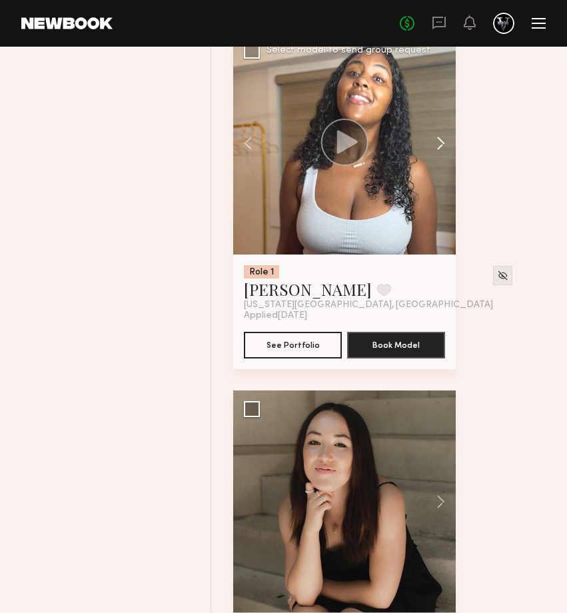
click at [438, 142] on button at bounding box center [434, 143] width 43 height 223
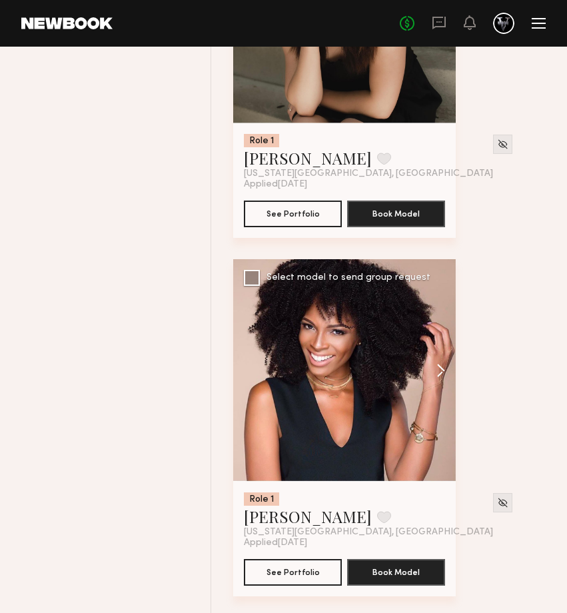
scroll to position [11488, 0]
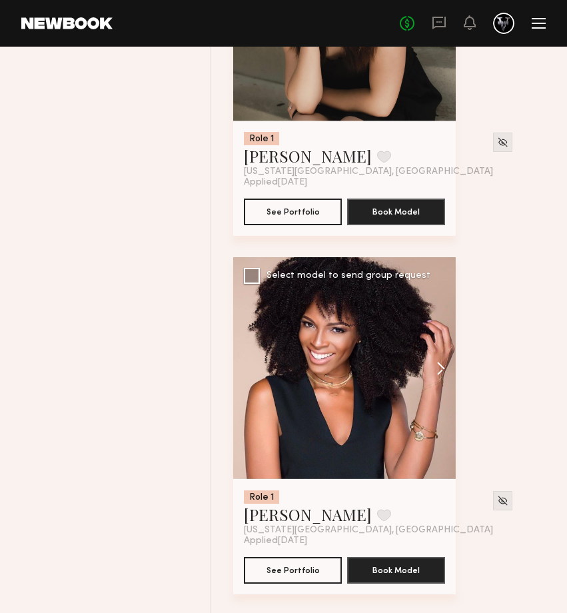
click at [444, 374] on button at bounding box center [434, 368] width 43 height 223
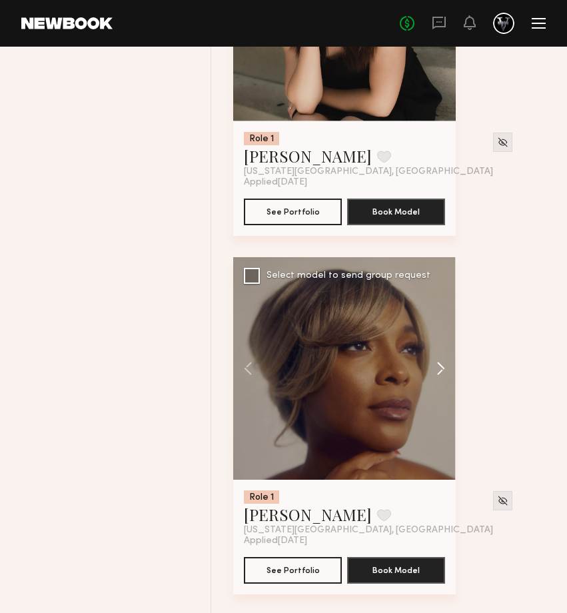
click at [444, 374] on button at bounding box center [434, 368] width 43 height 223
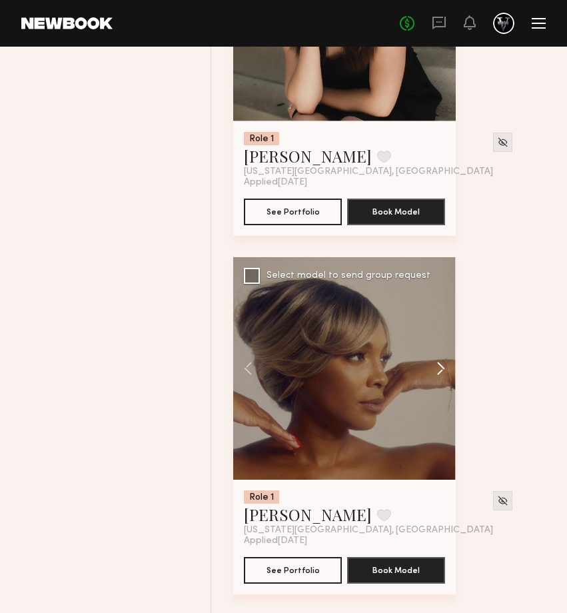
click at [444, 374] on button at bounding box center [434, 368] width 43 height 223
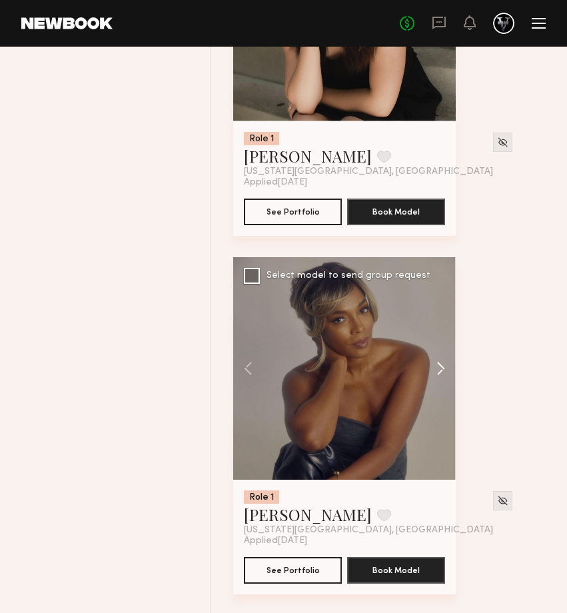
click at [444, 374] on button at bounding box center [434, 368] width 43 height 223
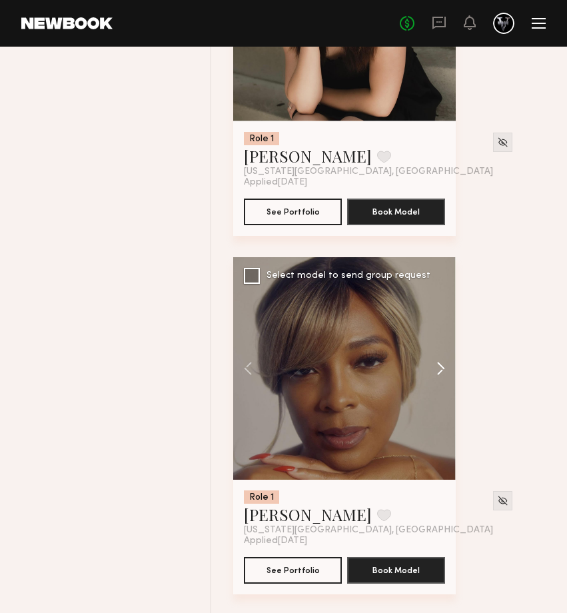
click at [444, 374] on button at bounding box center [434, 368] width 43 height 223
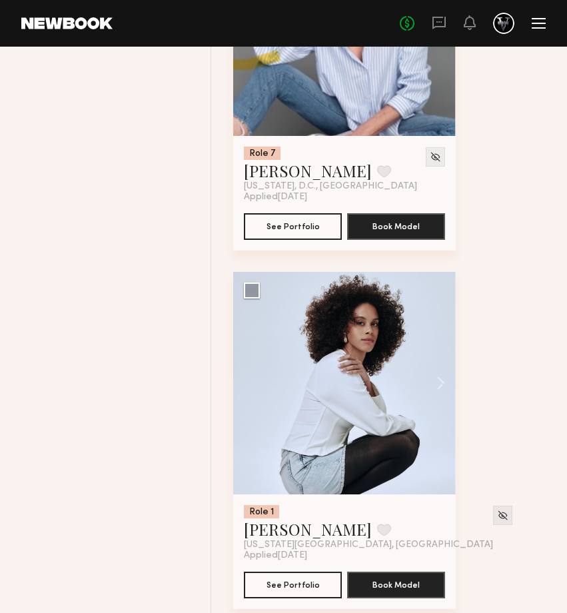
scroll to position [12225, 0]
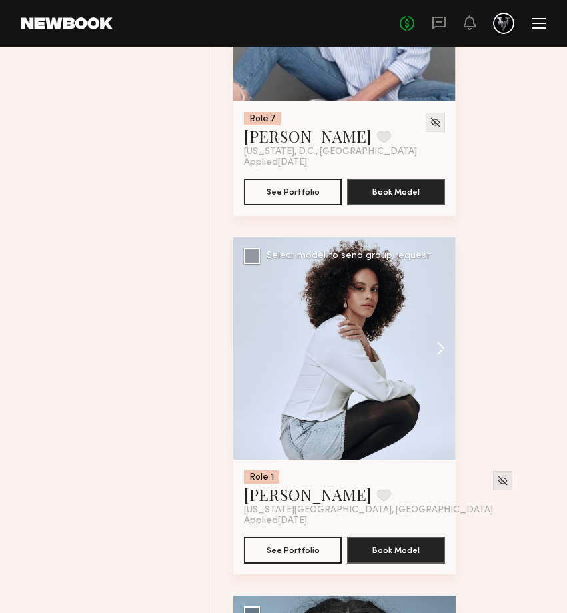
click at [442, 351] on button at bounding box center [434, 348] width 43 height 223
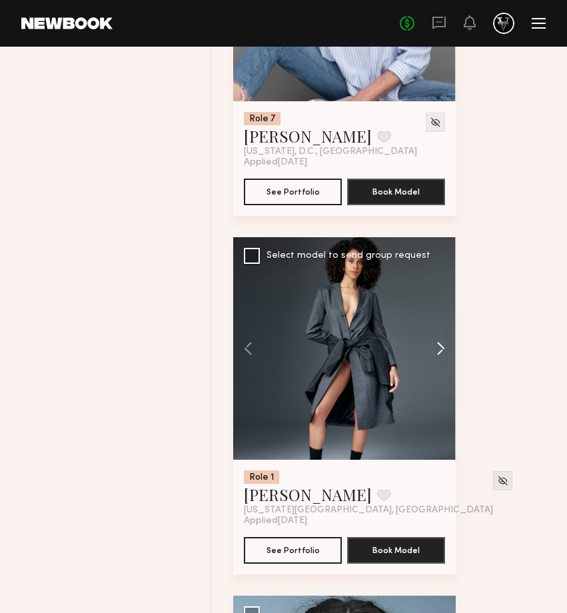
click at [442, 351] on button at bounding box center [434, 348] width 43 height 223
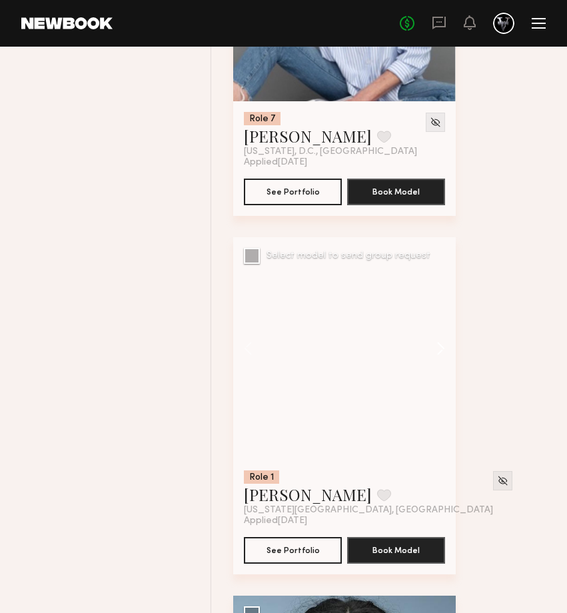
click at [442, 351] on button at bounding box center [434, 348] width 43 height 223
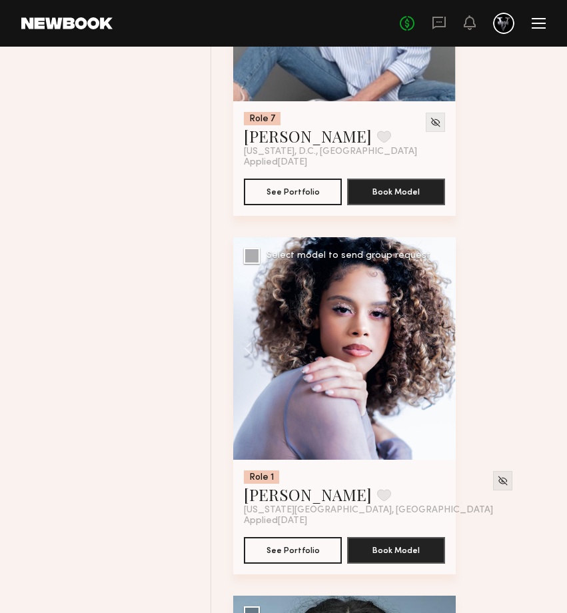
click at [442, 351] on div at bounding box center [344, 348] width 223 height 223
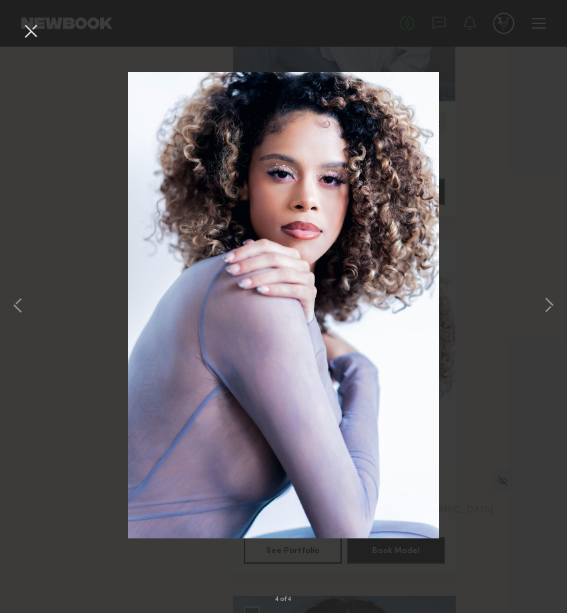
click at [566, 285] on div "4 of 4" at bounding box center [283, 306] width 567 height 613
click at [554, 299] on button at bounding box center [549, 306] width 16 height 490
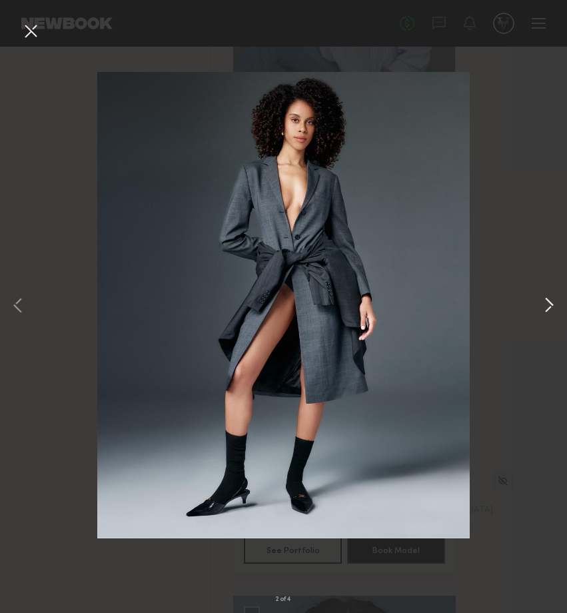
click at [554, 299] on button at bounding box center [549, 306] width 16 height 490
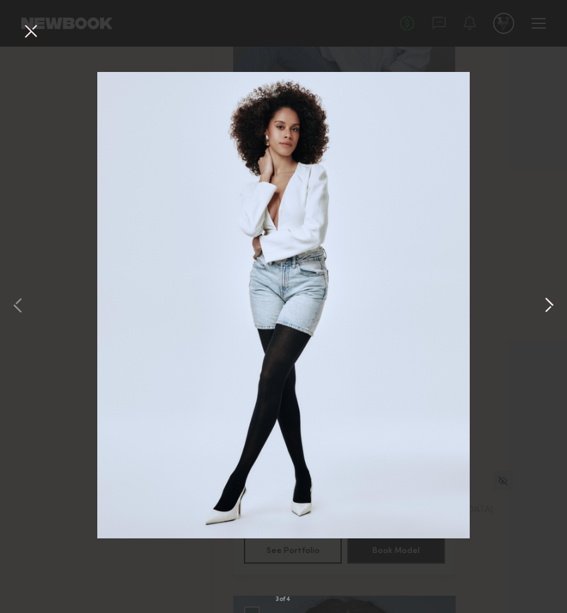
click at [554, 299] on button at bounding box center [549, 306] width 16 height 490
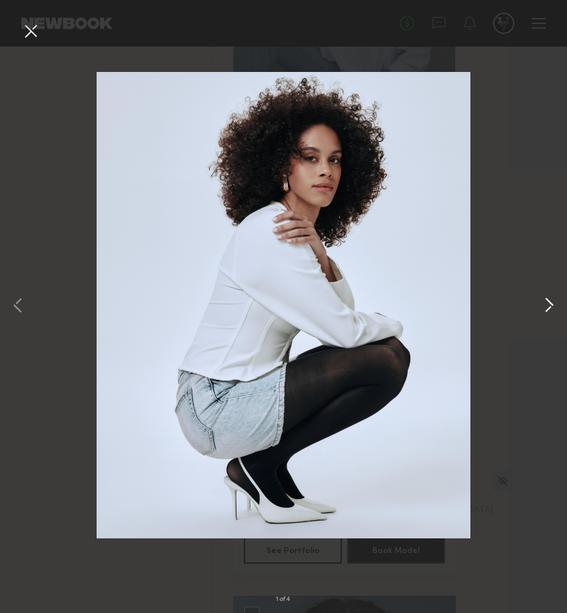
click at [554, 299] on button at bounding box center [549, 306] width 16 height 490
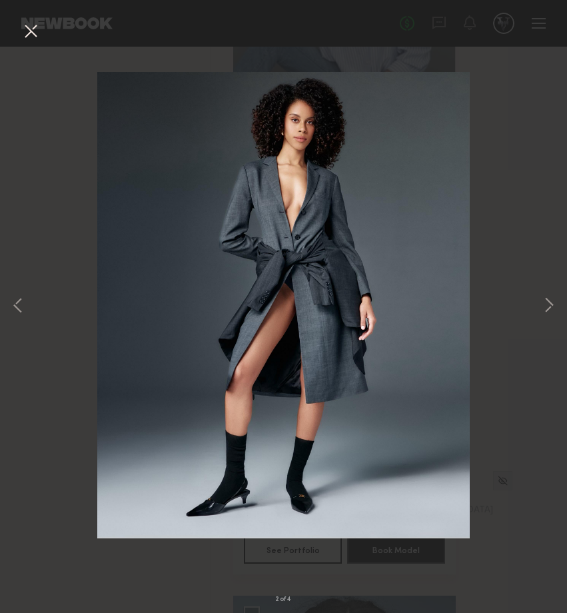
click at [35, 35] on button at bounding box center [30, 32] width 21 height 24
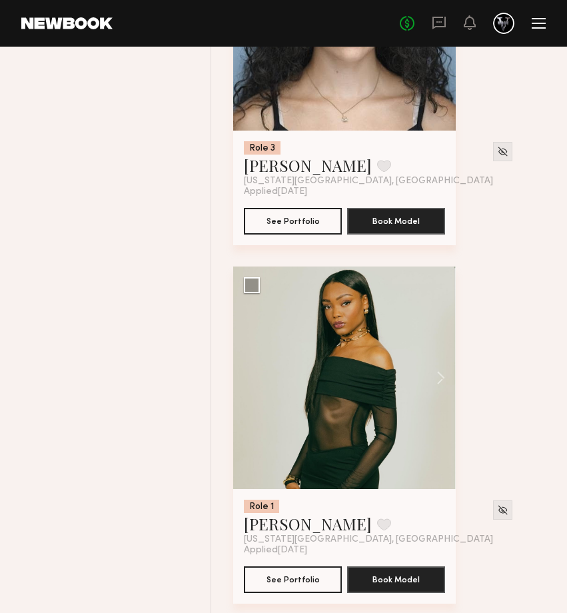
scroll to position [12978, 0]
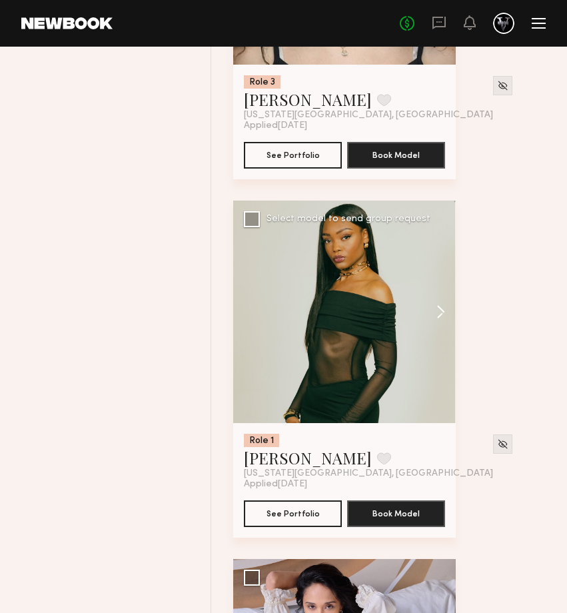
click at [434, 320] on button at bounding box center [434, 312] width 43 height 223
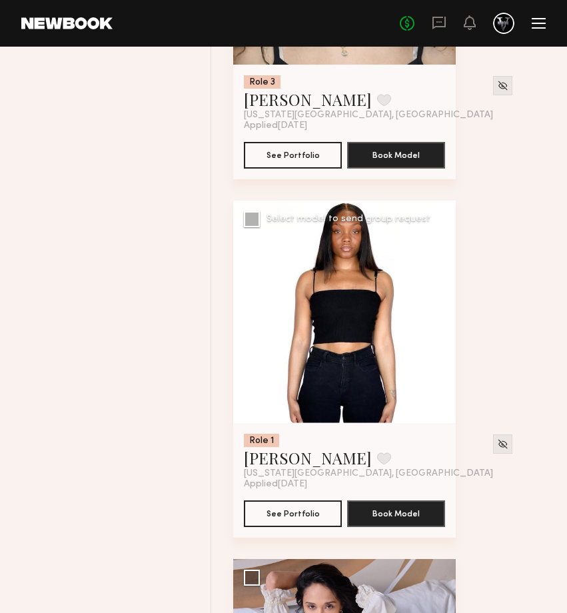
click at [435, 316] on button at bounding box center [434, 312] width 43 height 223
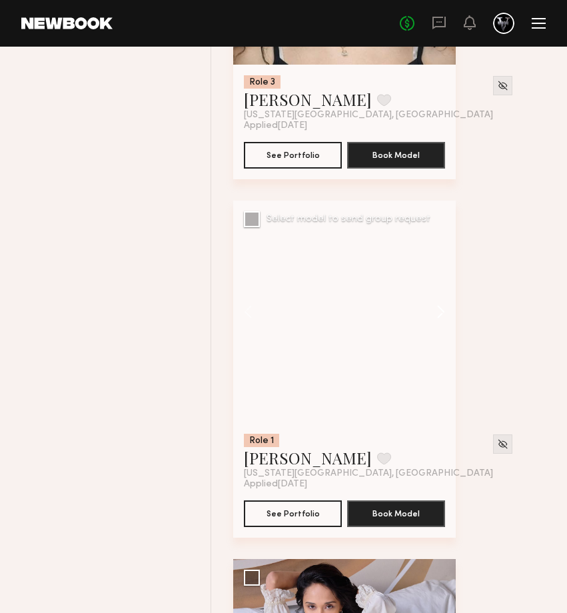
click at [435, 316] on button at bounding box center [434, 312] width 43 height 223
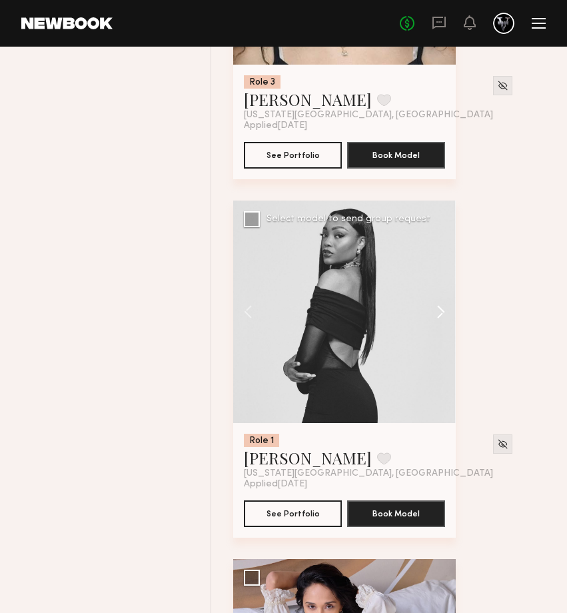
click at [435, 316] on button at bounding box center [434, 312] width 43 height 223
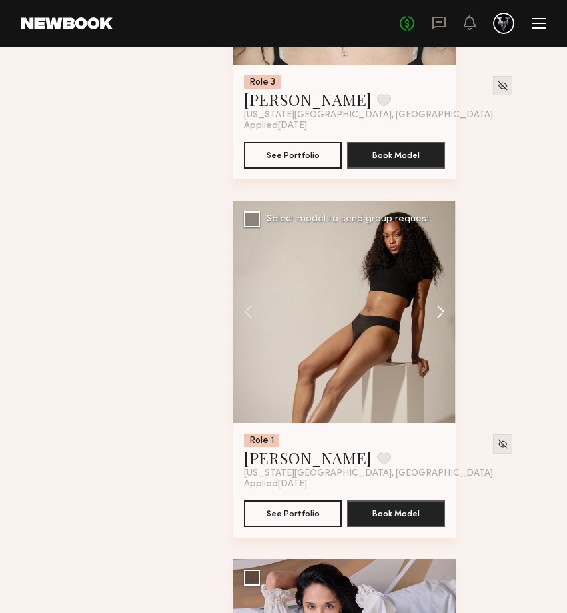
click at [435, 316] on button at bounding box center [434, 312] width 43 height 223
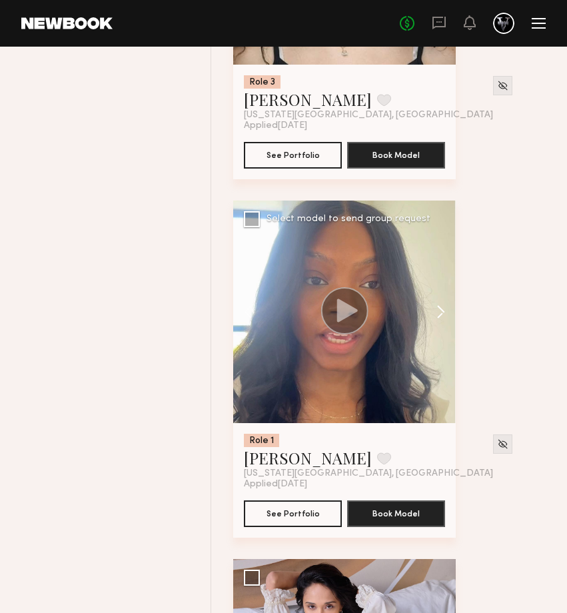
click at [435, 316] on button at bounding box center [434, 312] width 43 height 223
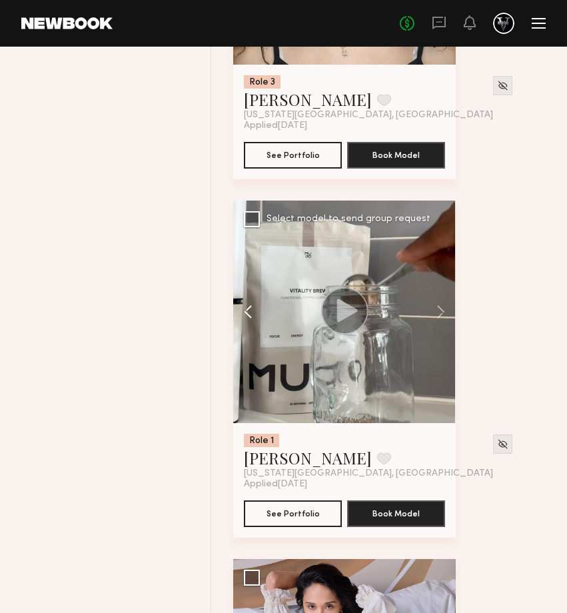
click at [249, 307] on button at bounding box center [254, 312] width 43 height 223
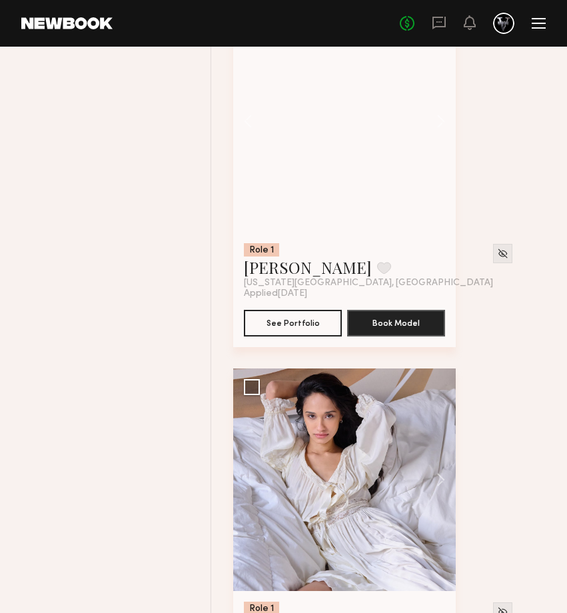
scroll to position [13419, 0]
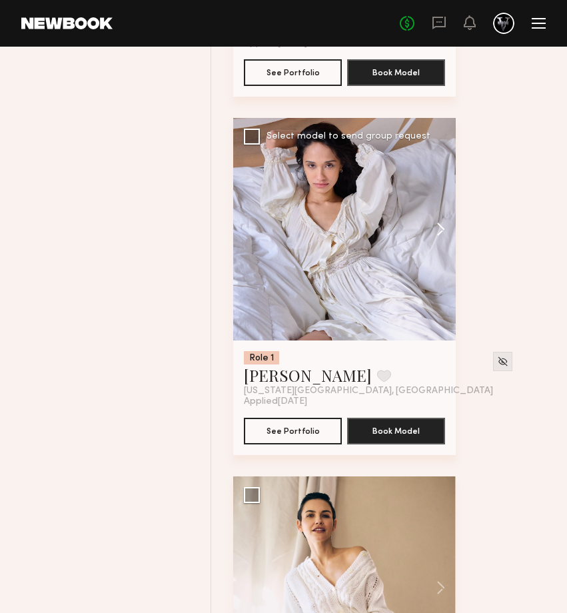
click at [440, 228] on button at bounding box center [434, 229] width 43 height 223
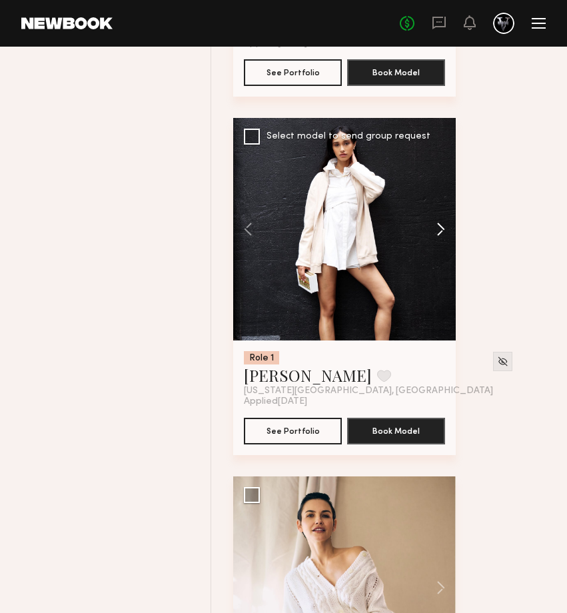
click at [440, 228] on button at bounding box center [434, 229] width 43 height 223
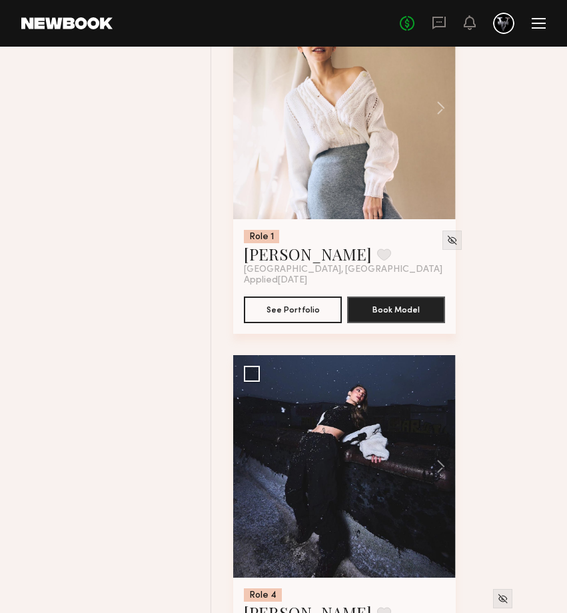
scroll to position [13896, 0]
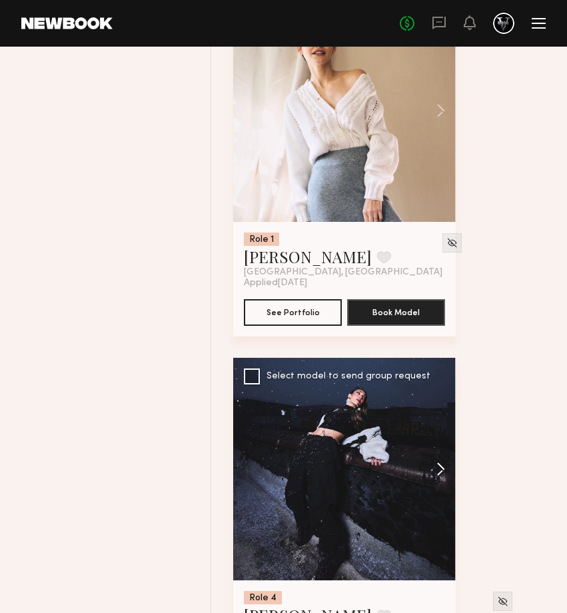
click at [448, 474] on button at bounding box center [434, 469] width 43 height 223
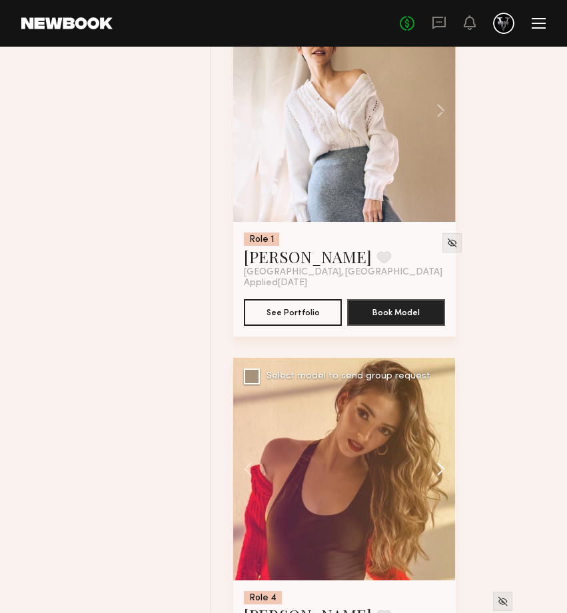
click at [448, 468] on button at bounding box center [434, 469] width 43 height 223
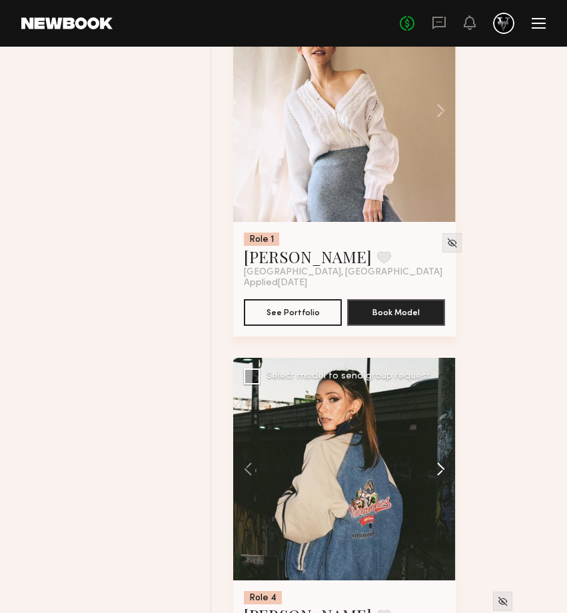
click at [448, 468] on button at bounding box center [434, 469] width 43 height 223
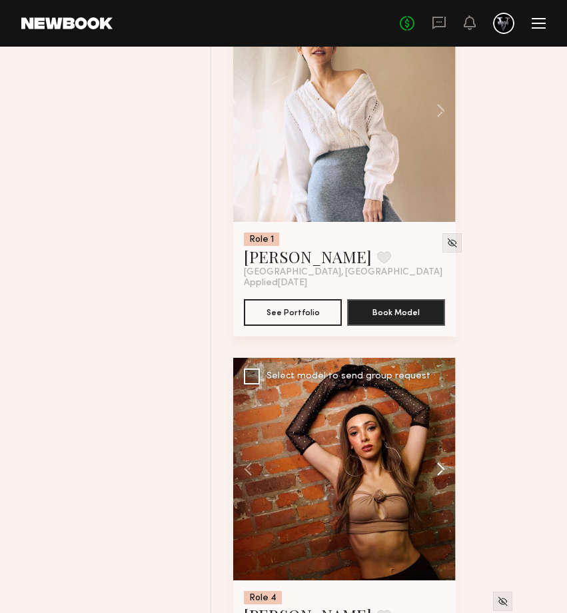
click at [448, 468] on button at bounding box center [434, 469] width 43 height 223
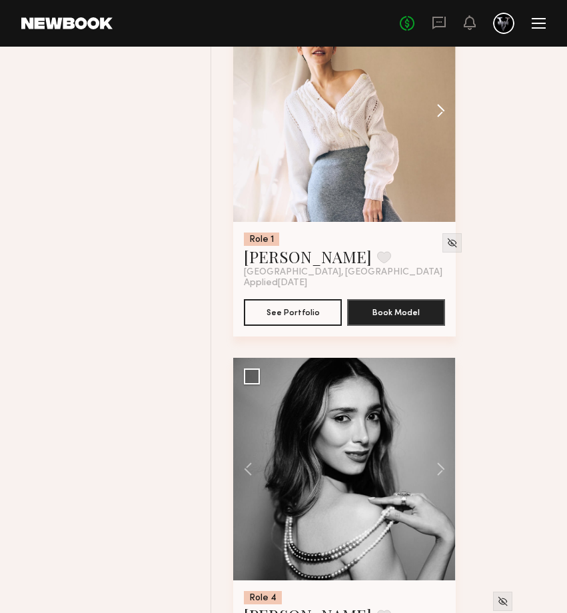
click at [440, 106] on button at bounding box center [434, 110] width 43 height 223
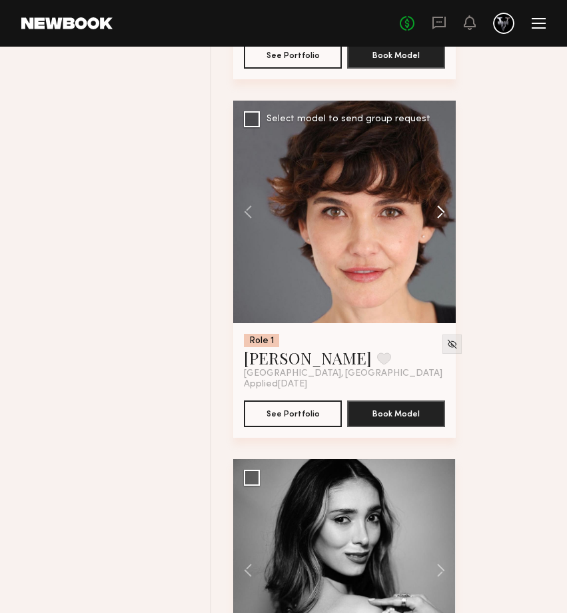
click at [442, 209] on button at bounding box center [434, 212] width 43 height 223
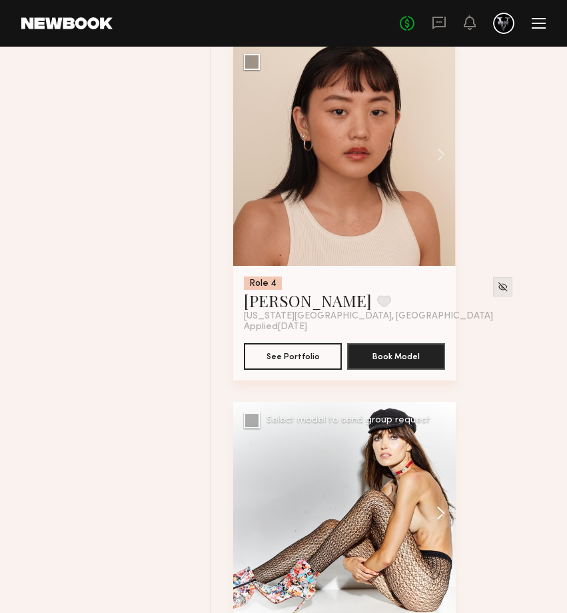
scroll to position [14571, 0]
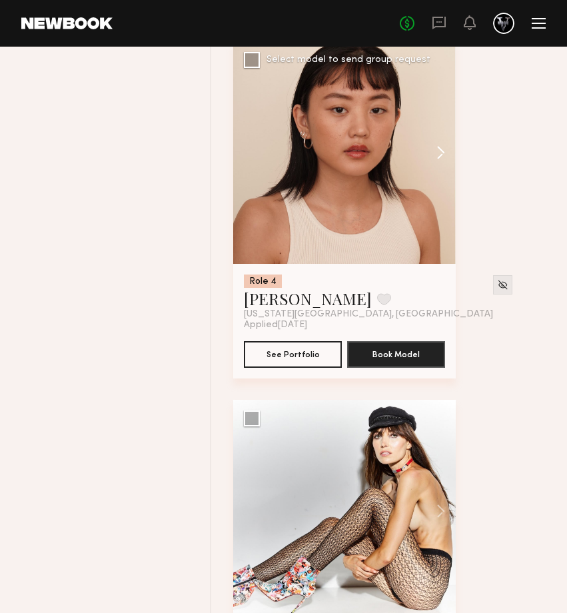
click at [442, 151] on button at bounding box center [434, 152] width 43 height 223
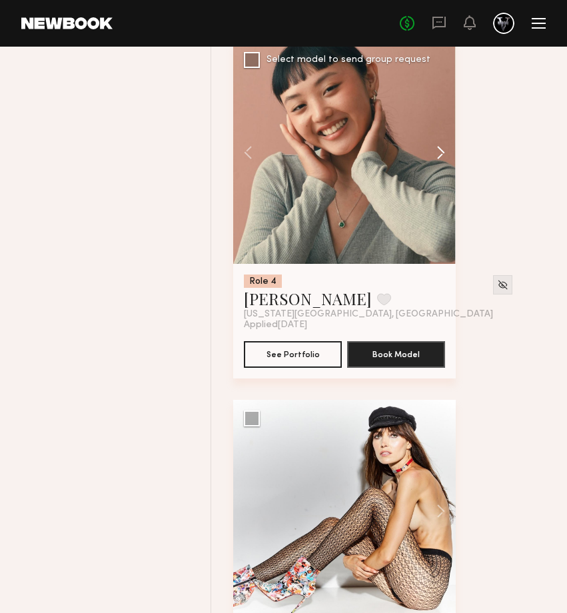
click at [442, 151] on button at bounding box center [434, 152] width 43 height 223
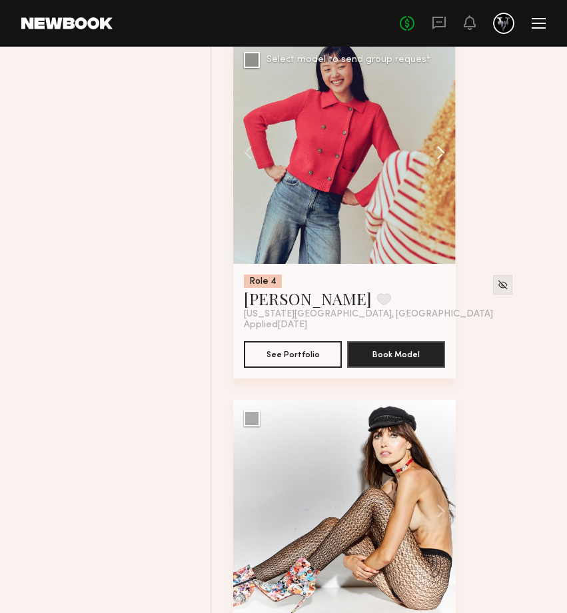
click at [442, 151] on button at bounding box center [434, 152] width 43 height 223
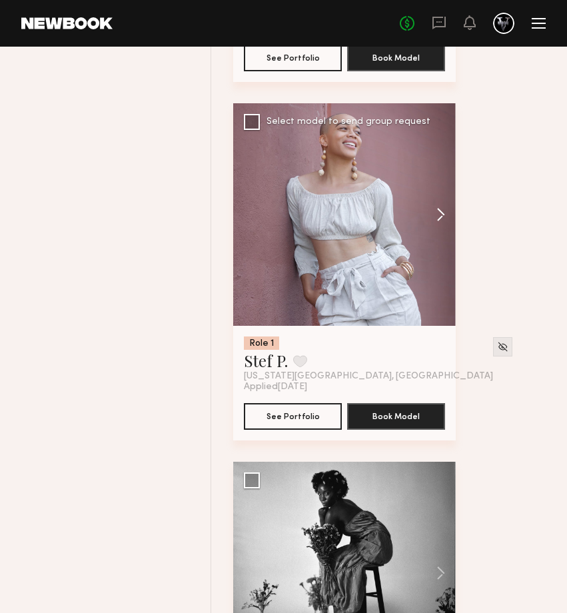
scroll to position [15417, 0]
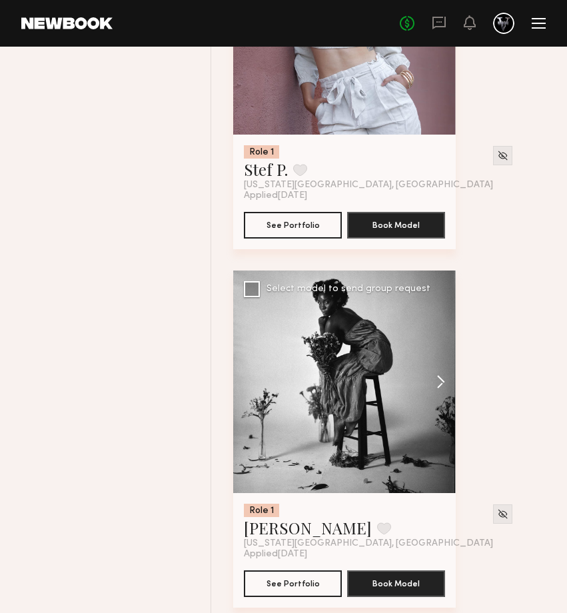
click at [435, 392] on button at bounding box center [434, 382] width 43 height 223
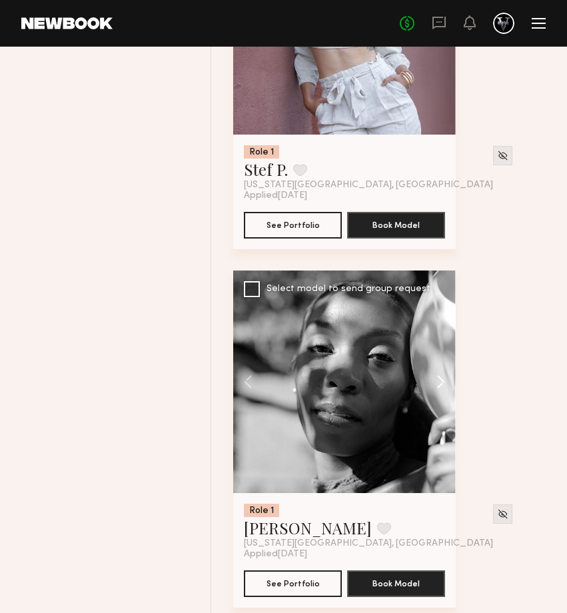
click at [435, 392] on button at bounding box center [434, 382] width 43 height 223
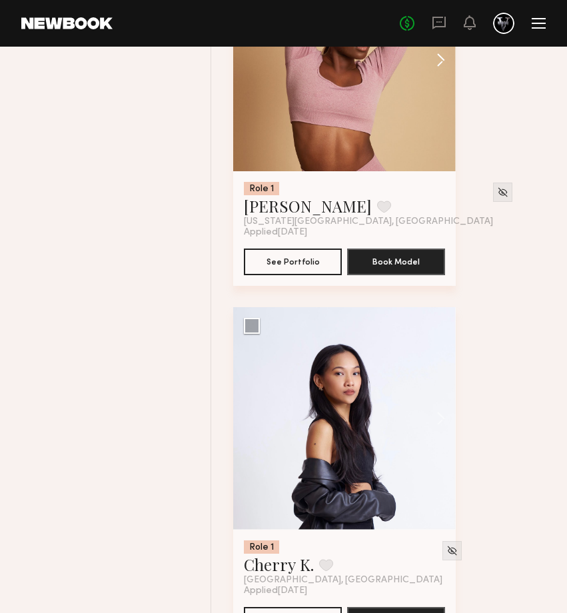
scroll to position [18476, 0]
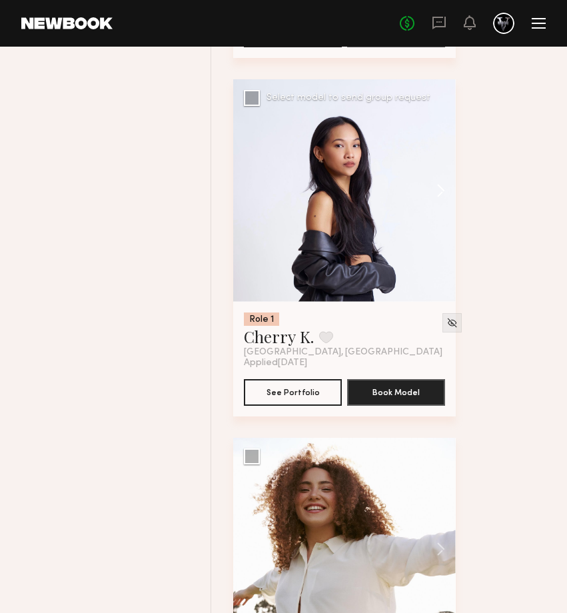
click at [442, 187] on button at bounding box center [434, 190] width 43 height 223
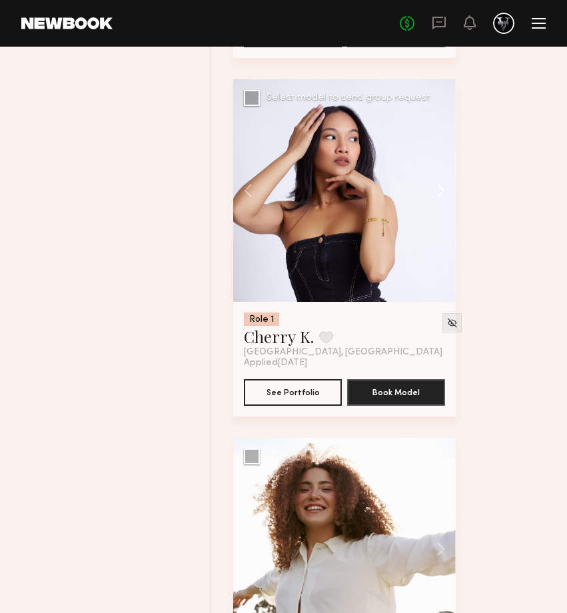
click at [442, 187] on button at bounding box center [434, 190] width 43 height 223
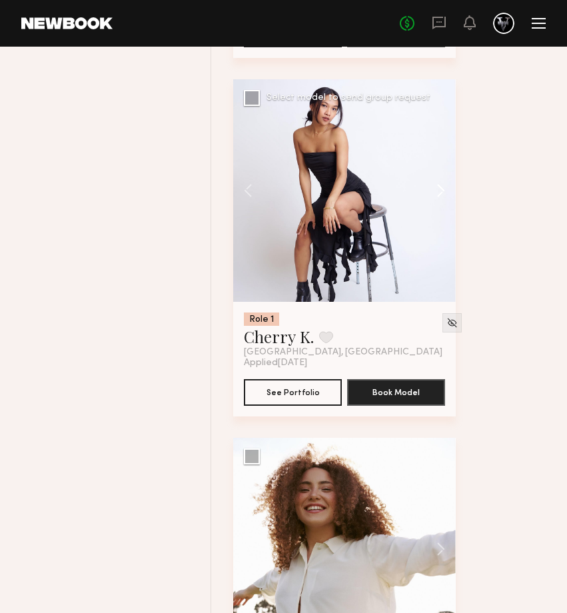
click at [442, 187] on button at bounding box center [434, 190] width 43 height 223
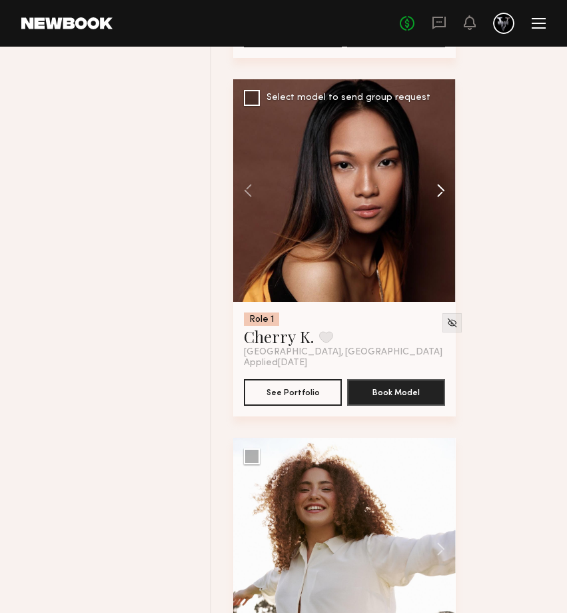
click at [442, 187] on button at bounding box center [434, 190] width 43 height 223
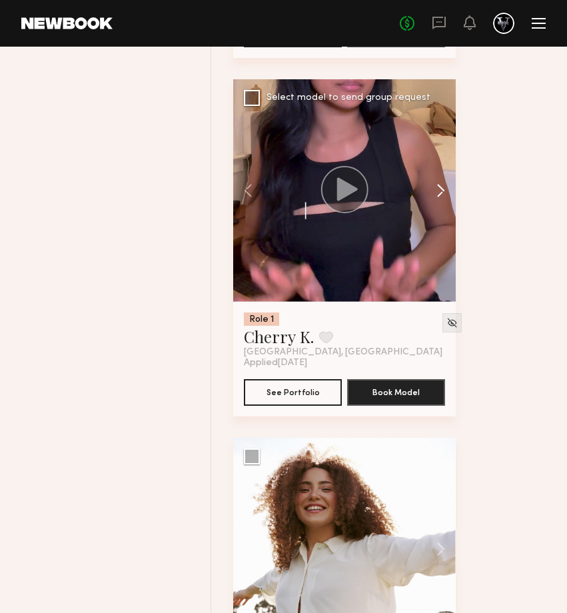
click at [442, 187] on button at bounding box center [434, 190] width 43 height 223
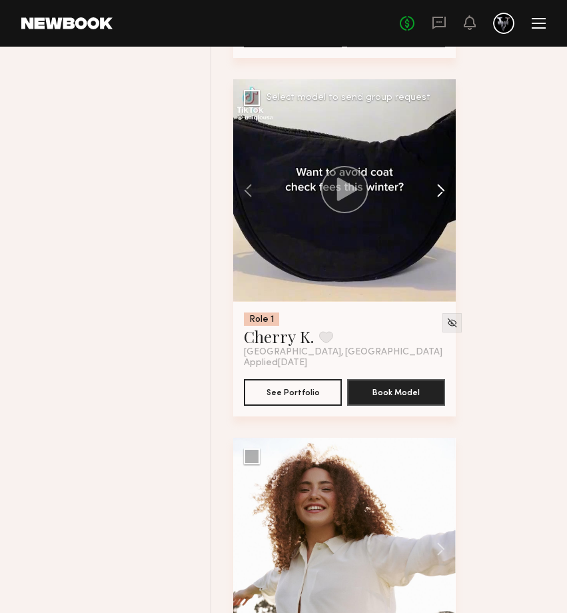
click at [442, 187] on button at bounding box center [434, 190] width 43 height 223
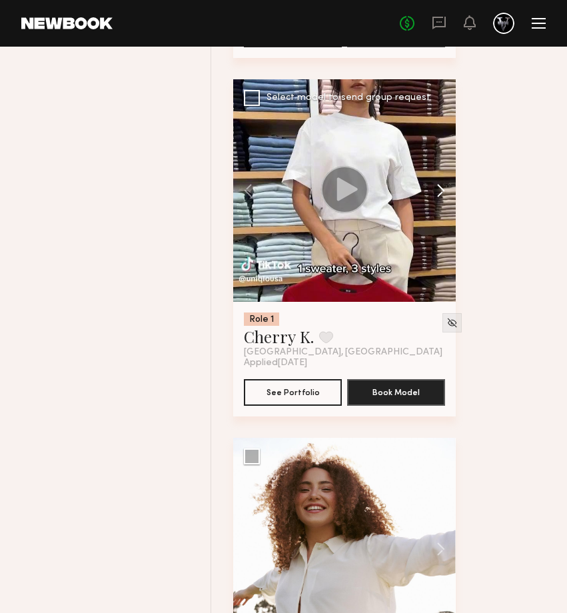
click at [442, 187] on button at bounding box center [434, 190] width 43 height 223
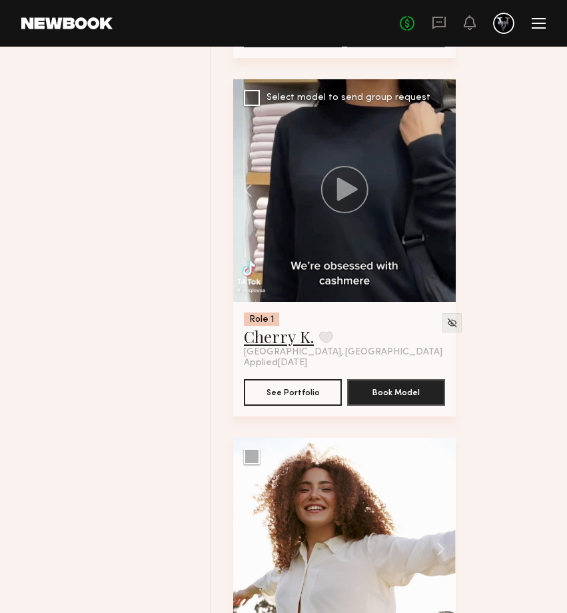
click at [286, 332] on link "Cherry K." at bounding box center [279, 336] width 70 height 21
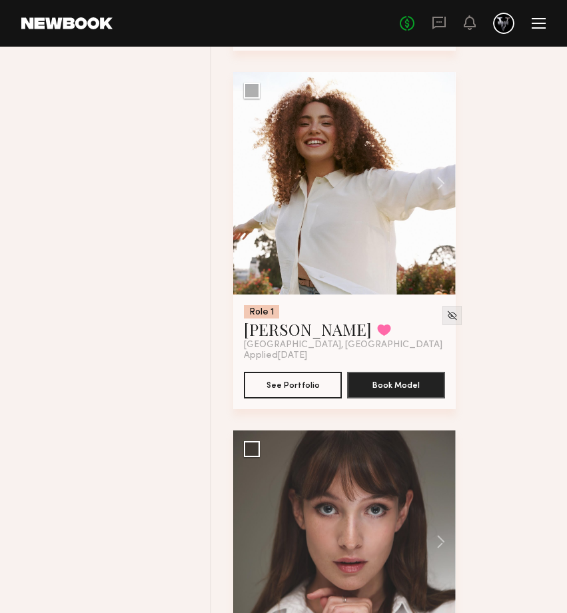
scroll to position [18795, 0]
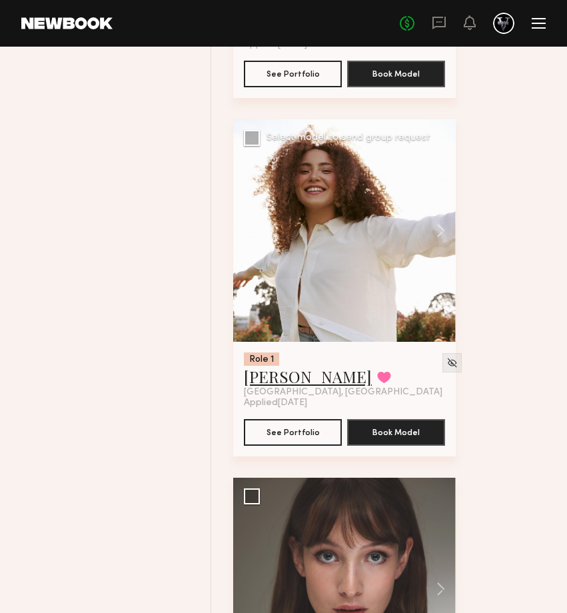
click at [302, 370] on link "Katarina T." at bounding box center [308, 376] width 128 height 21
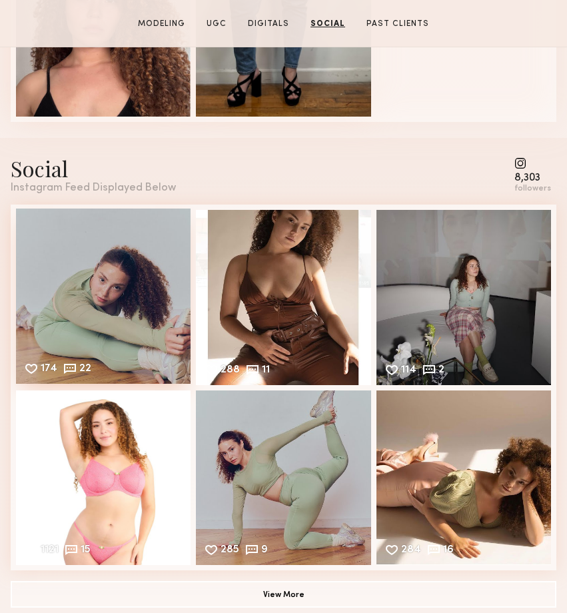
scroll to position [2015, 0]
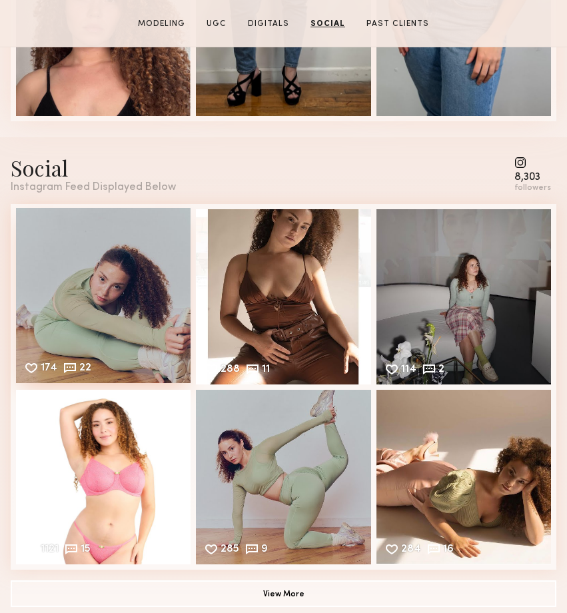
click at [140, 298] on div "174 22 Likes & comments displayed to show model’s engagement" at bounding box center [103, 295] width 175 height 175
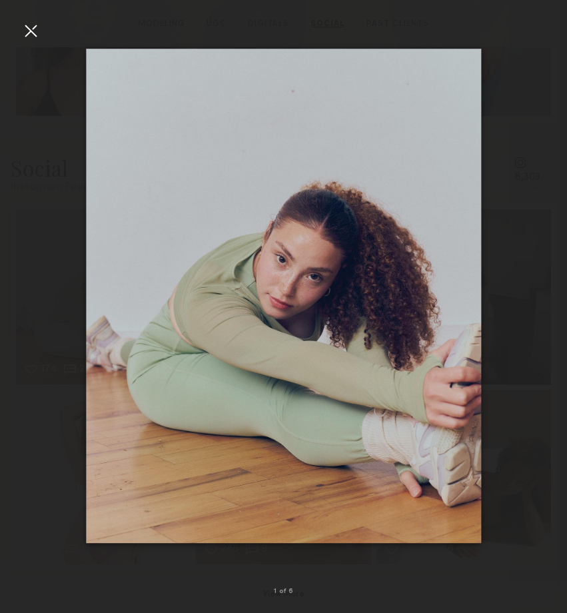
click at [502, 289] on div at bounding box center [283, 295] width 567 height 549
click at [546, 294] on common-icon at bounding box center [545, 295] width 21 height 21
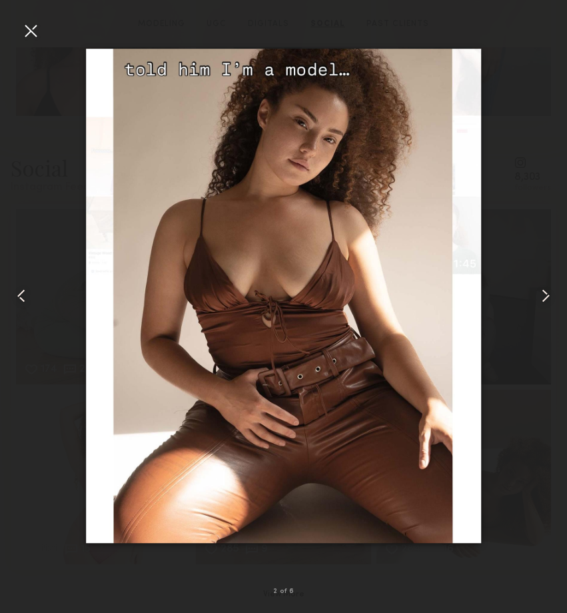
click at [546, 294] on common-icon at bounding box center [545, 295] width 21 height 21
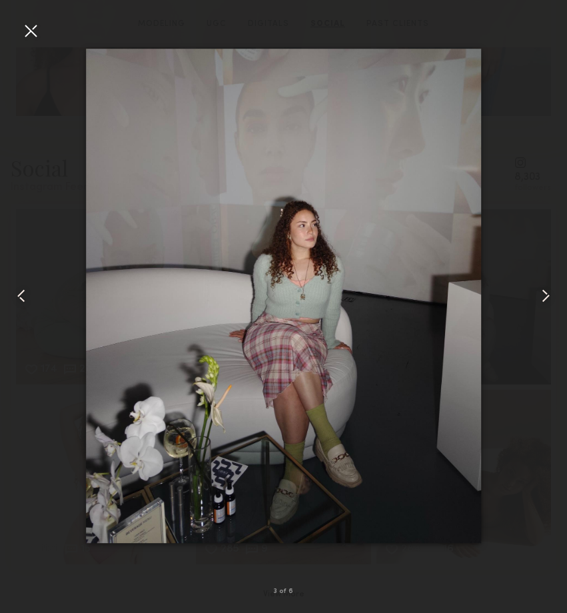
click at [546, 294] on common-icon at bounding box center [545, 295] width 21 height 21
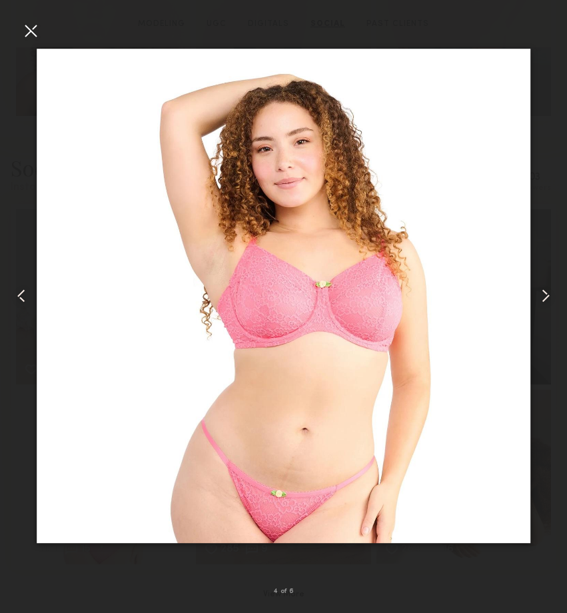
click at [546, 294] on common-icon at bounding box center [545, 295] width 21 height 21
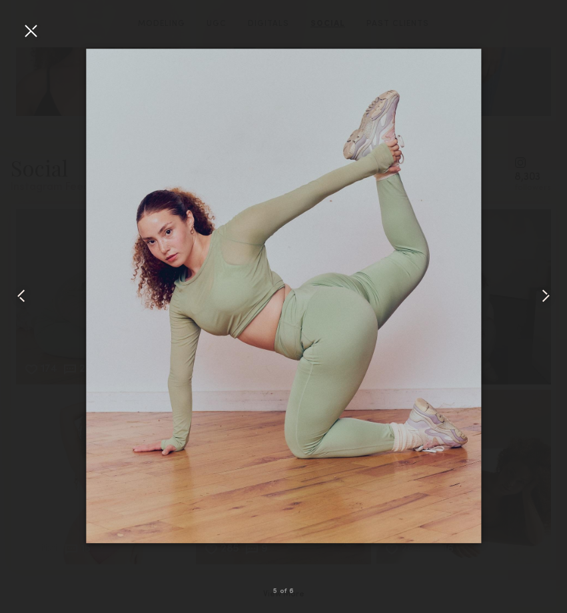
click at [546, 294] on common-icon at bounding box center [545, 295] width 21 height 21
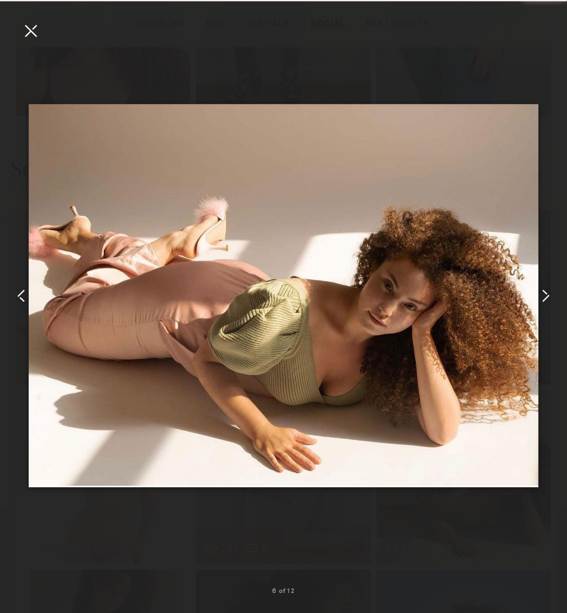
click at [546, 294] on common-icon at bounding box center [545, 295] width 21 height 21
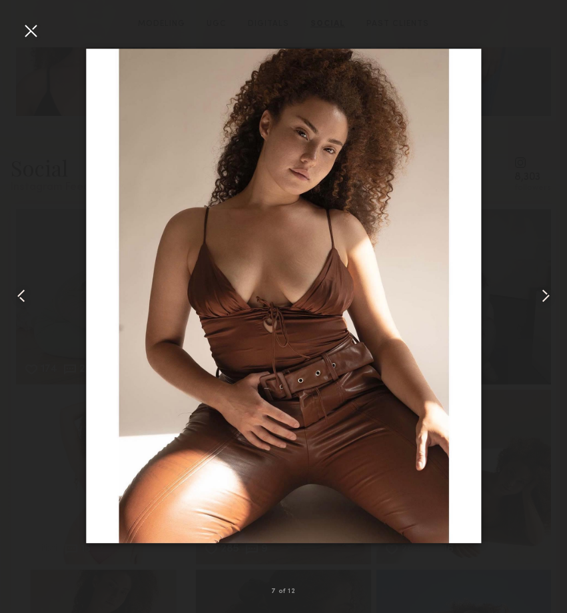
click at [546, 294] on common-icon at bounding box center [545, 295] width 21 height 21
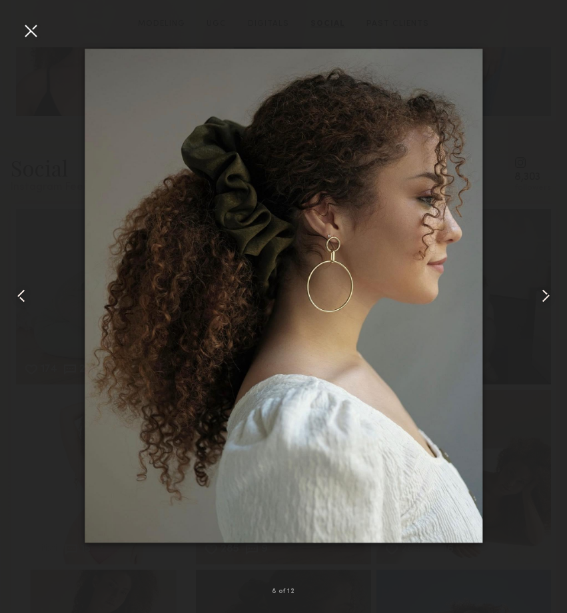
click at [546, 294] on common-icon at bounding box center [545, 295] width 21 height 21
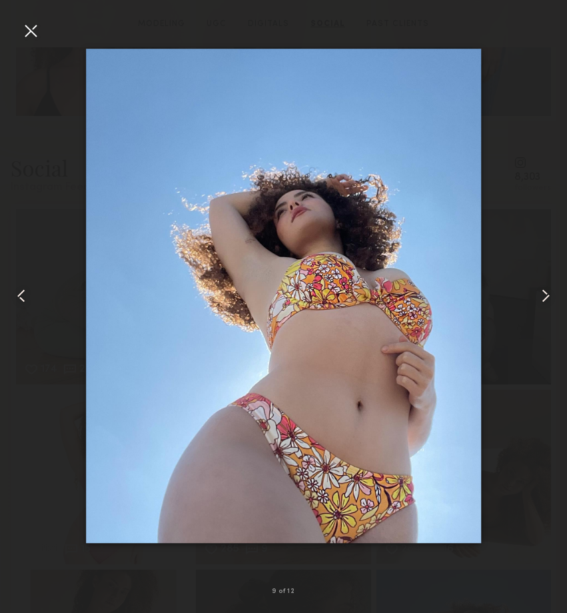
click at [546, 294] on common-icon at bounding box center [545, 295] width 21 height 21
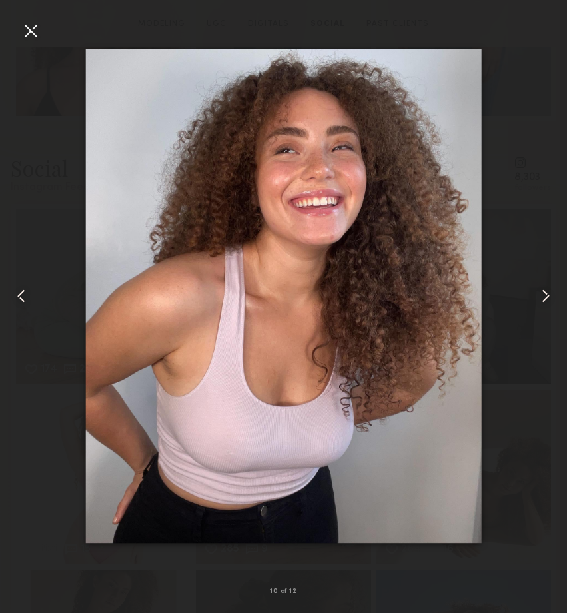
click at [546, 294] on common-icon at bounding box center [545, 295] width 21 height 21
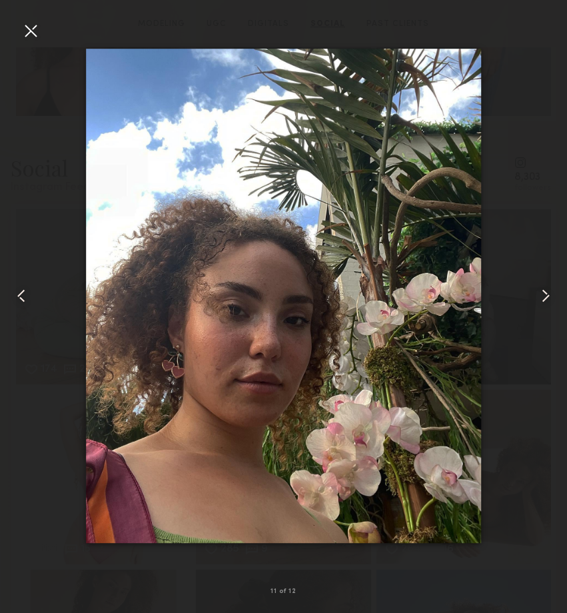
click at [546, 294] on common-icon at bounding box center [545, 295] width 21 height 21
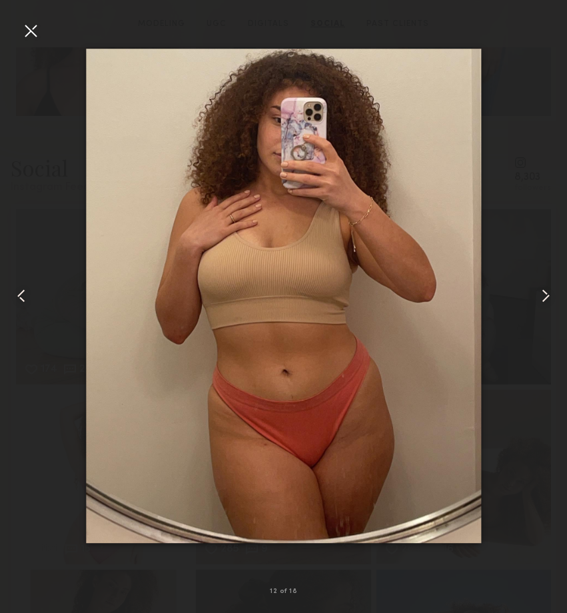
click at [546, 294] on common-icon at bounding box center [545, 295] width 21 height 21
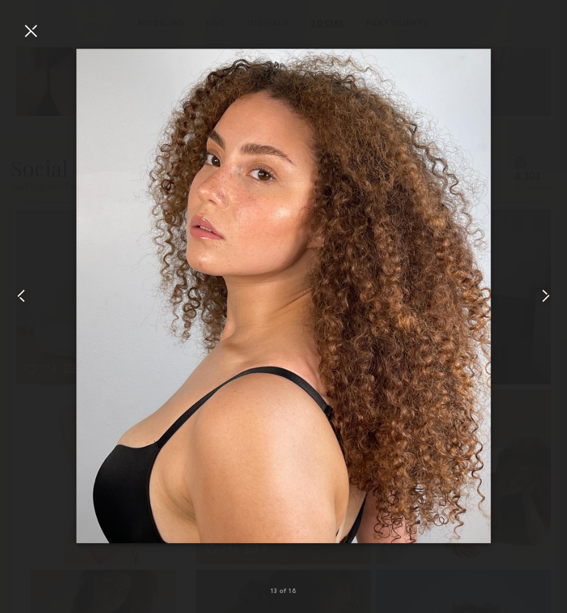
click at [546, 294] on common-icon at bounding box center [545, 295] width 21 height 21
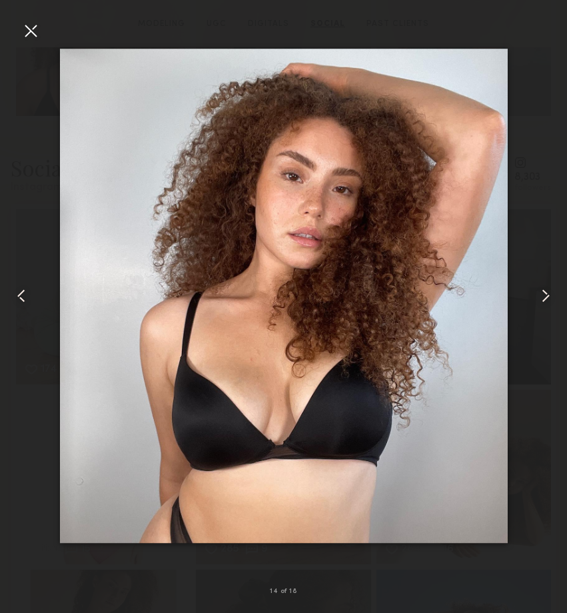
click at [546, 294] on common-icon at bounding box center [545, 295] width 21 height 21
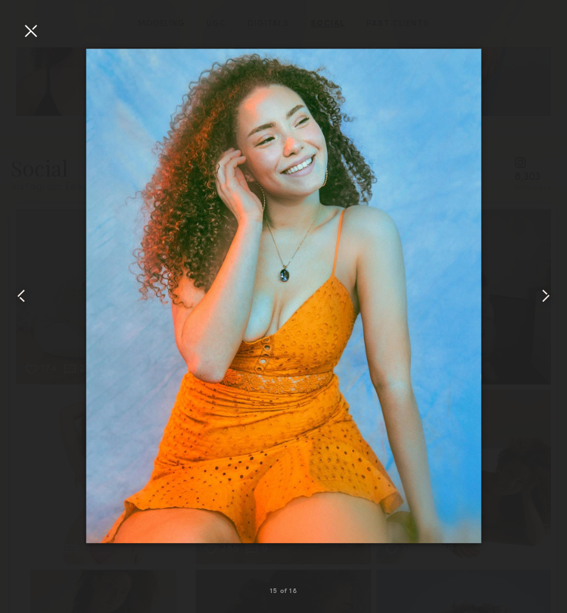
click at [13, 27] on div at bounding box center [11, 295] width 23 height 549
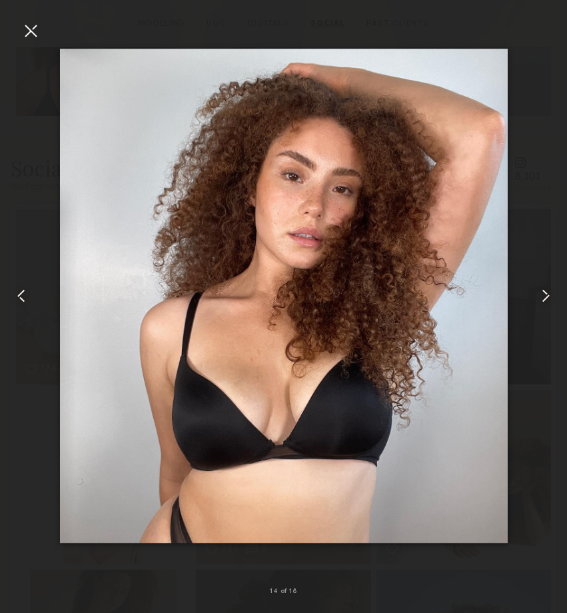
click at [45, 47] on div at bounding box center [283, 295] width 567 height 549
click at [33, 37] on div at bounding box center [30, 30] width 21 height 21
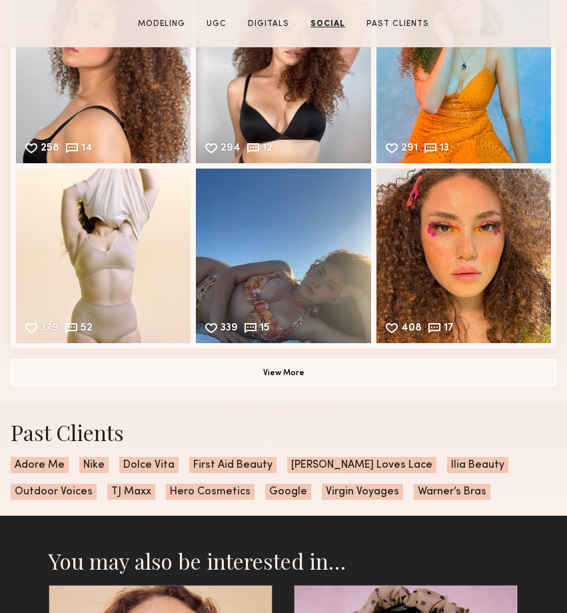
scroll to position [2892, 0]
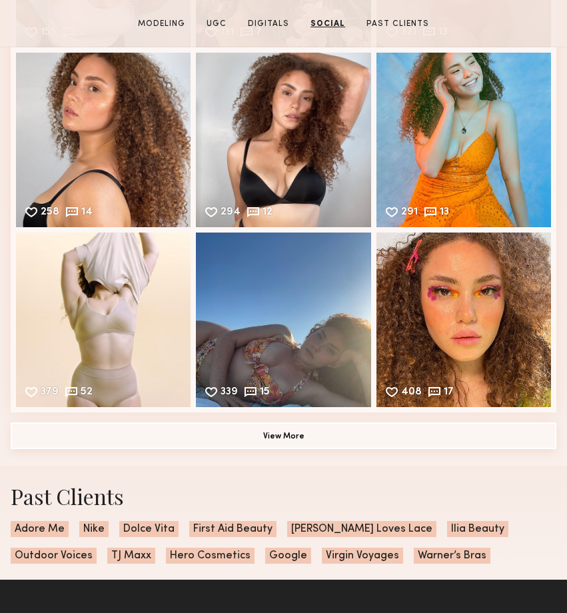
click at [332, 443] on button "View More" at bounding box center [284, 435] width 546 height 27
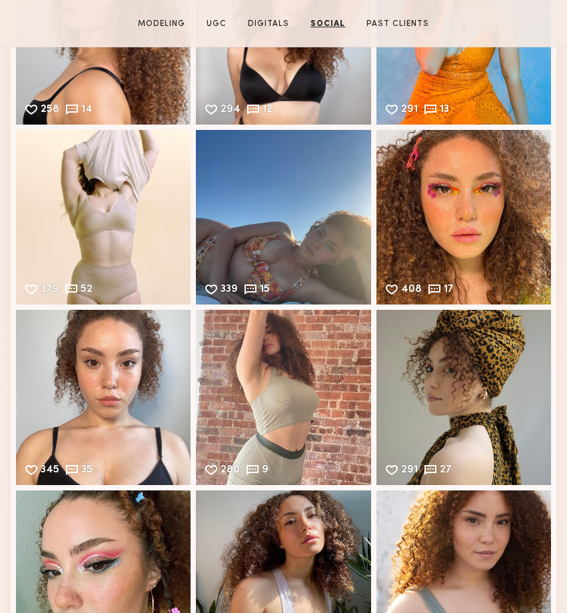
scroll to position [3147, 0]
